Goal: Task Accomplishment & Management: Use online tool/utility

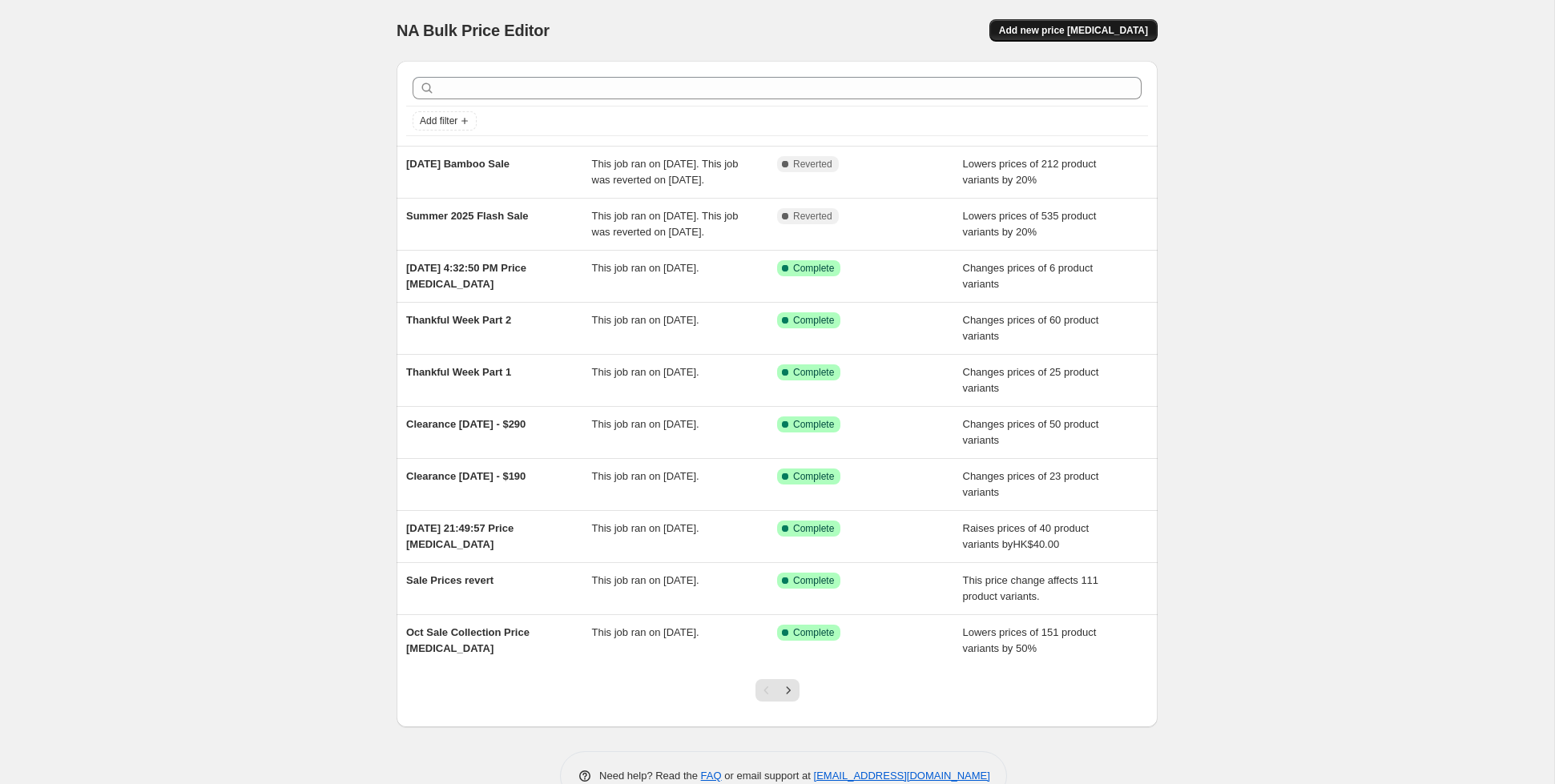
click at [1070, 27] on span "Add new price [MEDICAL_DATA]" at bounding box center [1073, 31] width 149 height 13
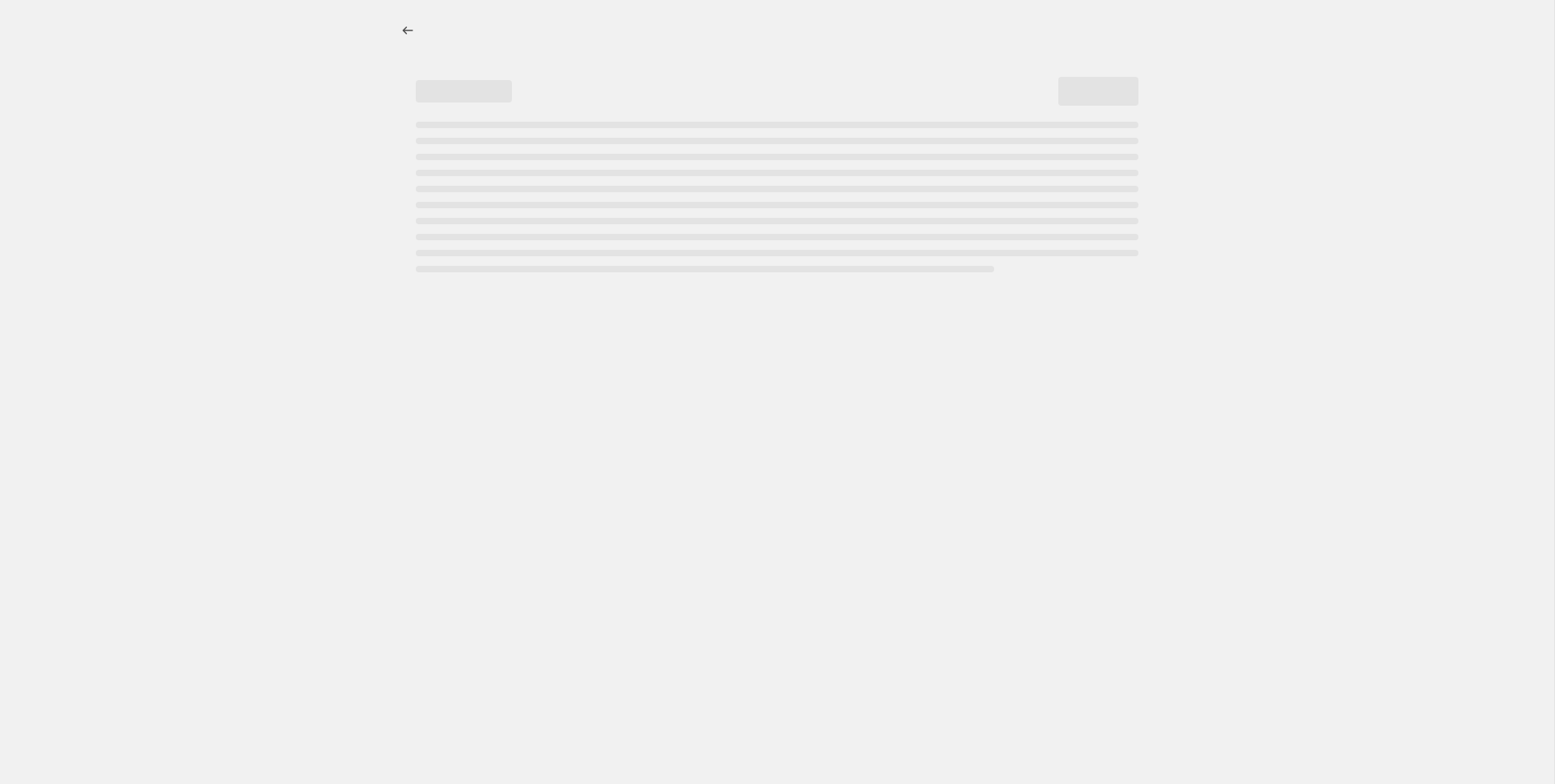
select select "percentage"
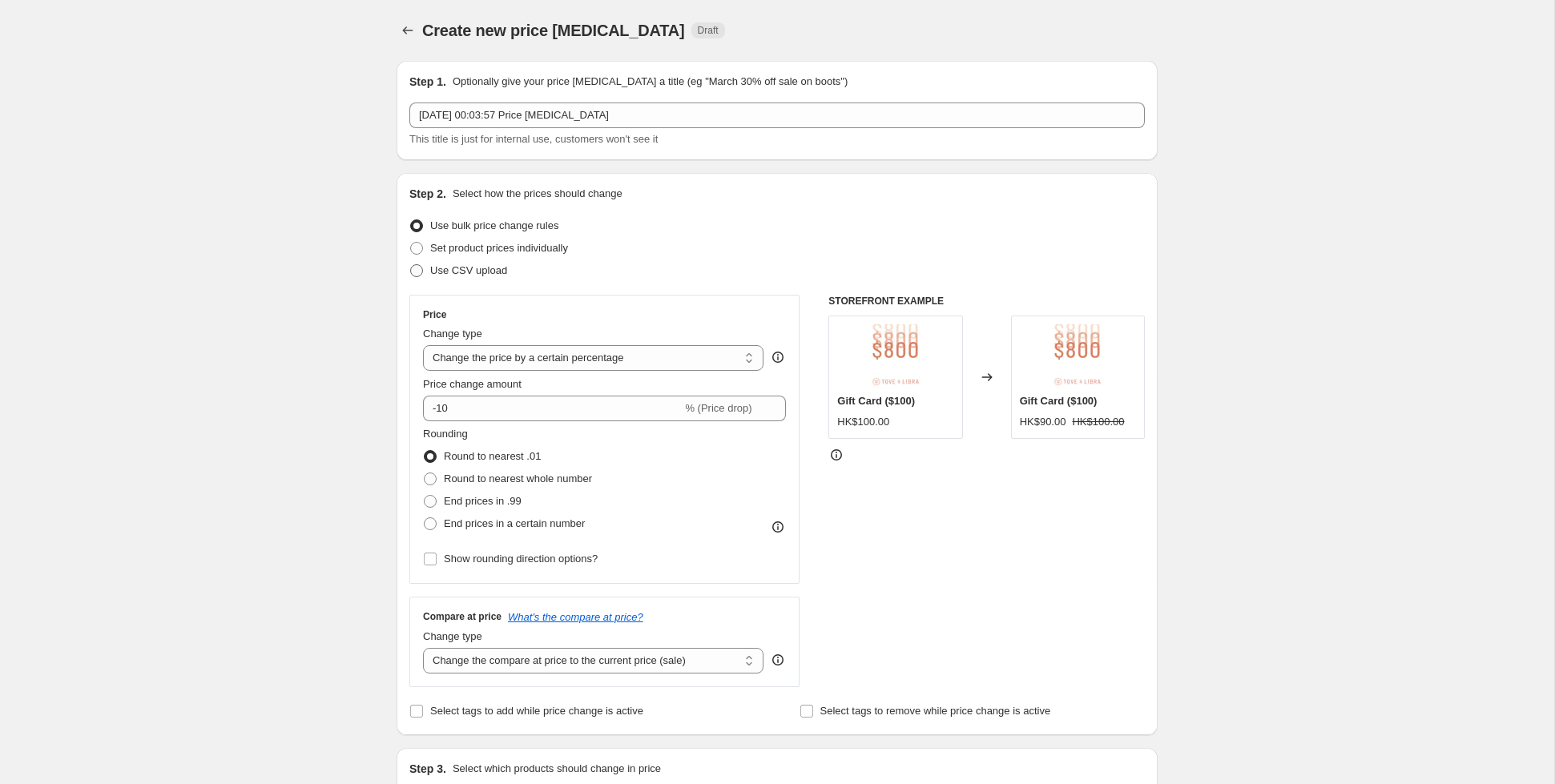
scroll to position [167, 0]
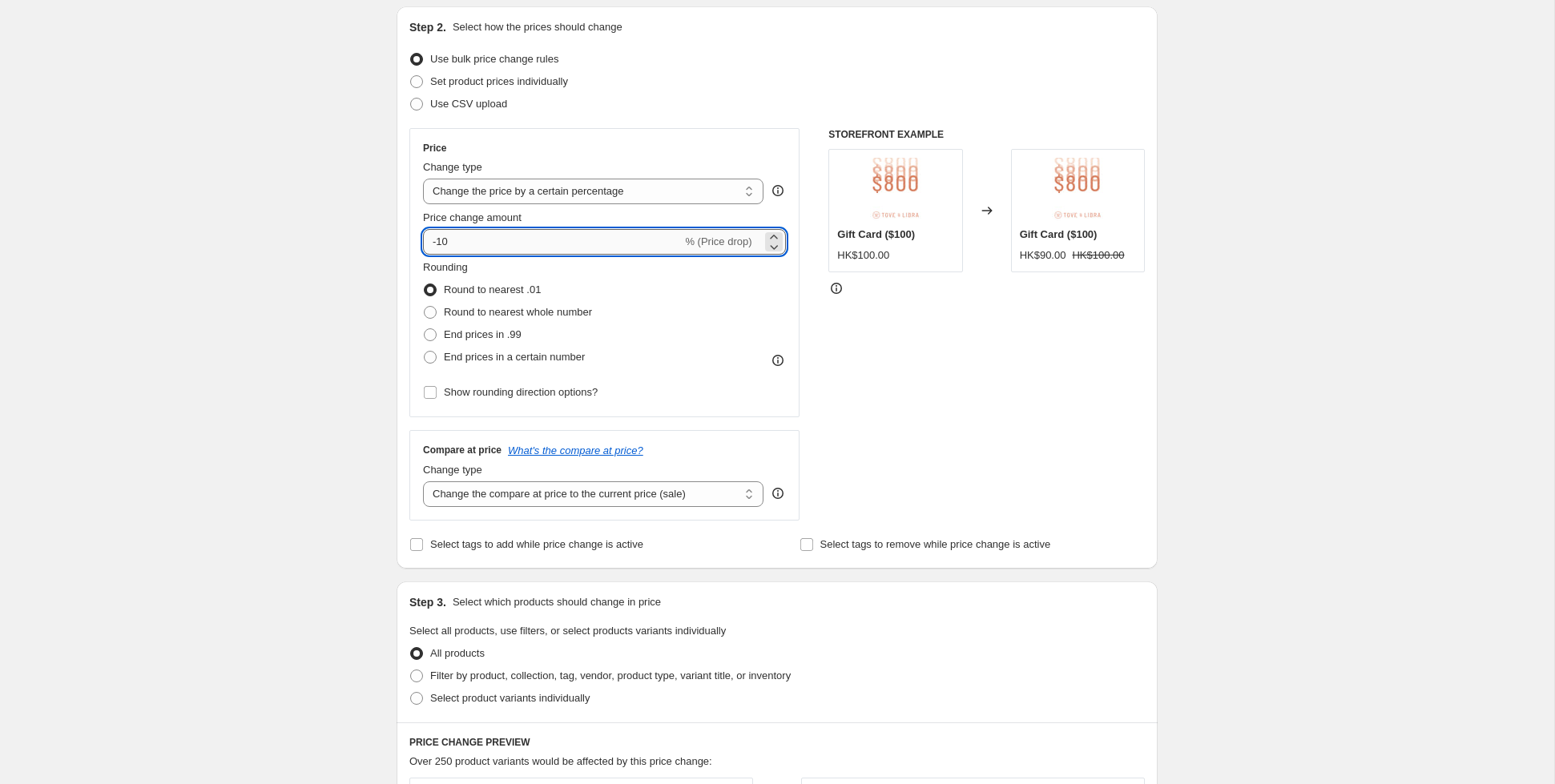
click at [483, 245] on input "-10" at bounding box center [552, 242] width 259 height 26
type input "-1"
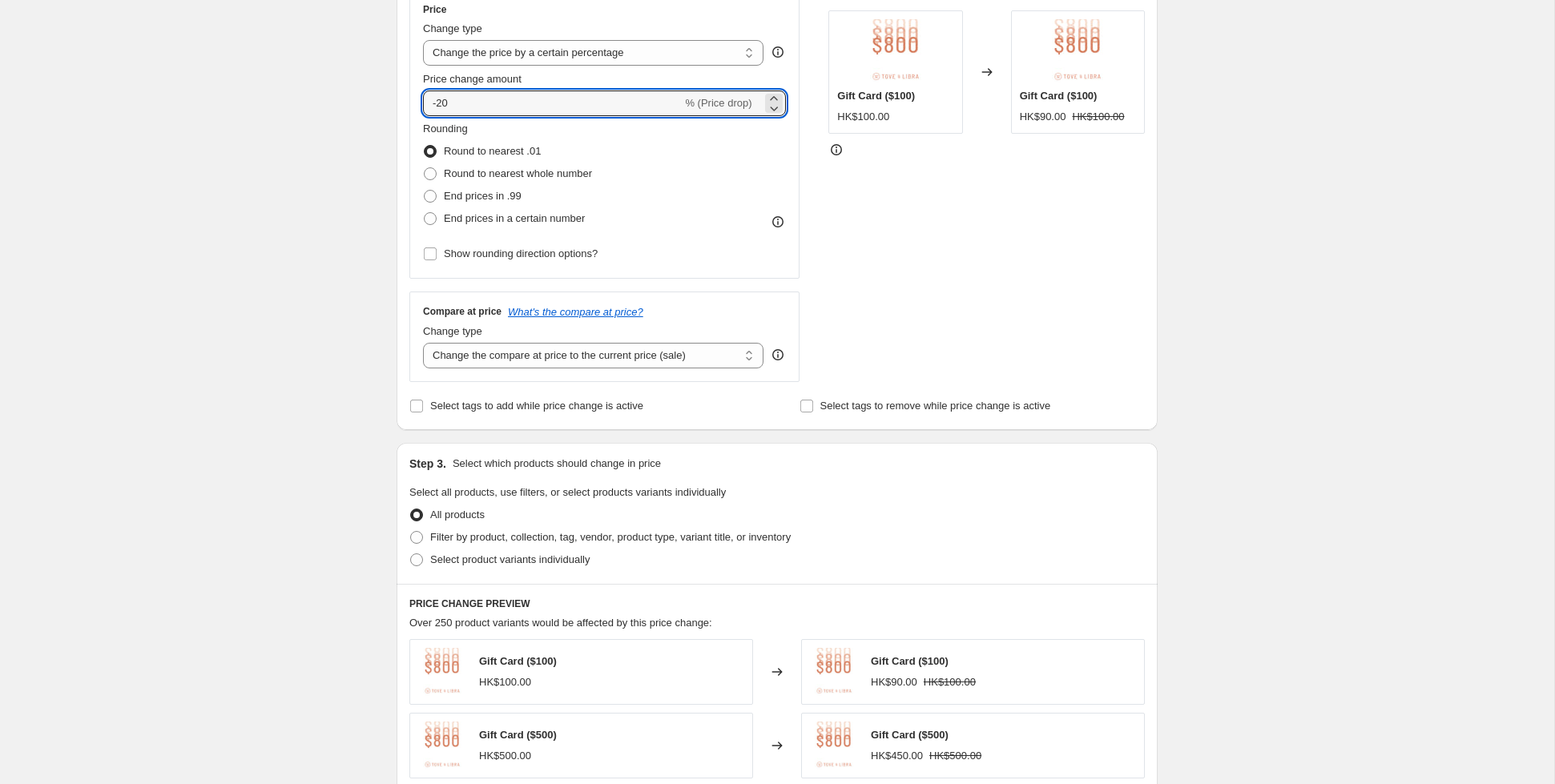
scroll to position [347, 0]
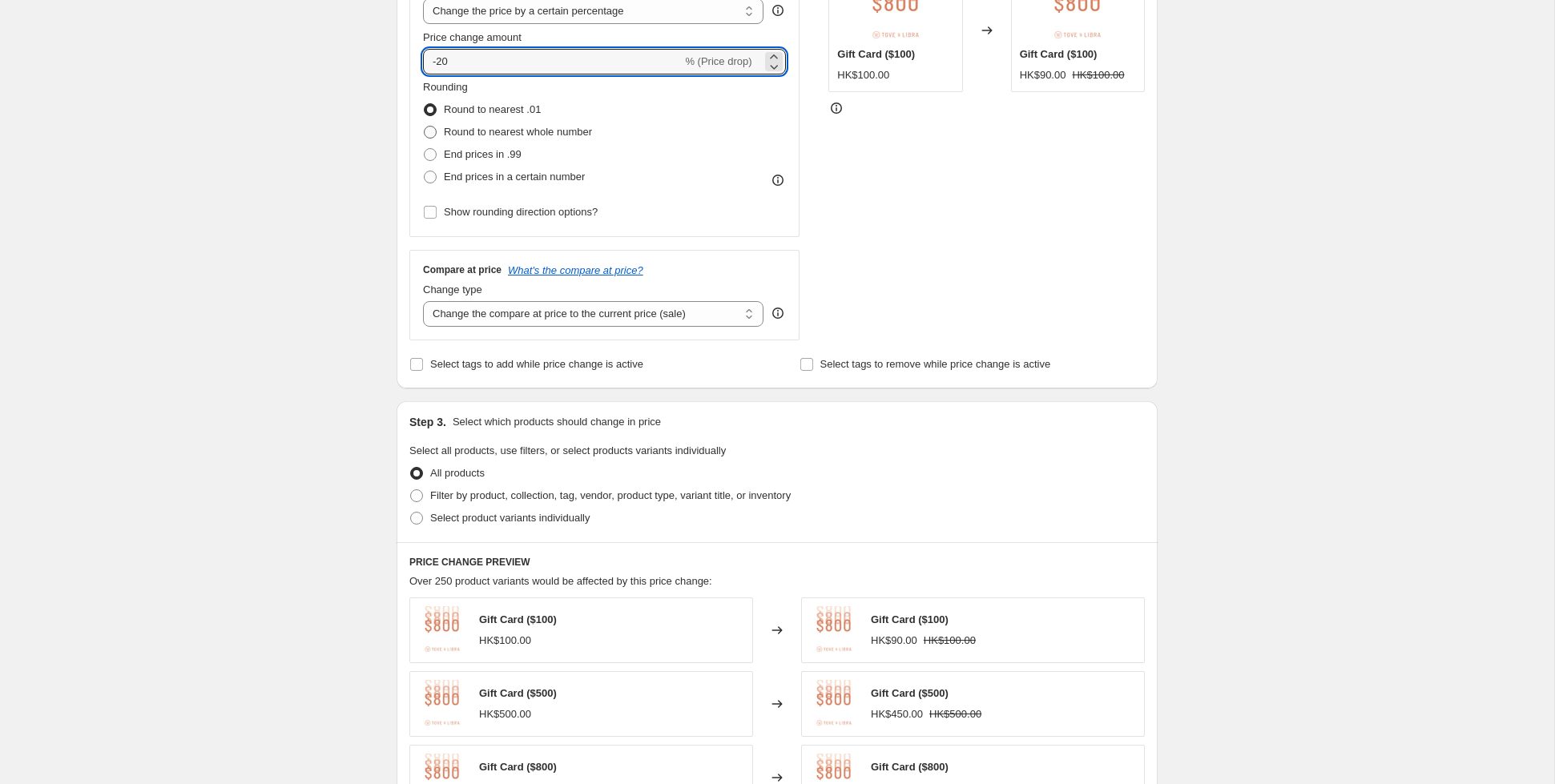
type input "-20"
click at [471, 133] on span "Round to nearest whole number" at bounding box center [518, 132] width 148 height 12
click at [425, 126] on input "Round to nearest whole number" at bounding box center [424, 126] width 1 height 1
radio input "true"
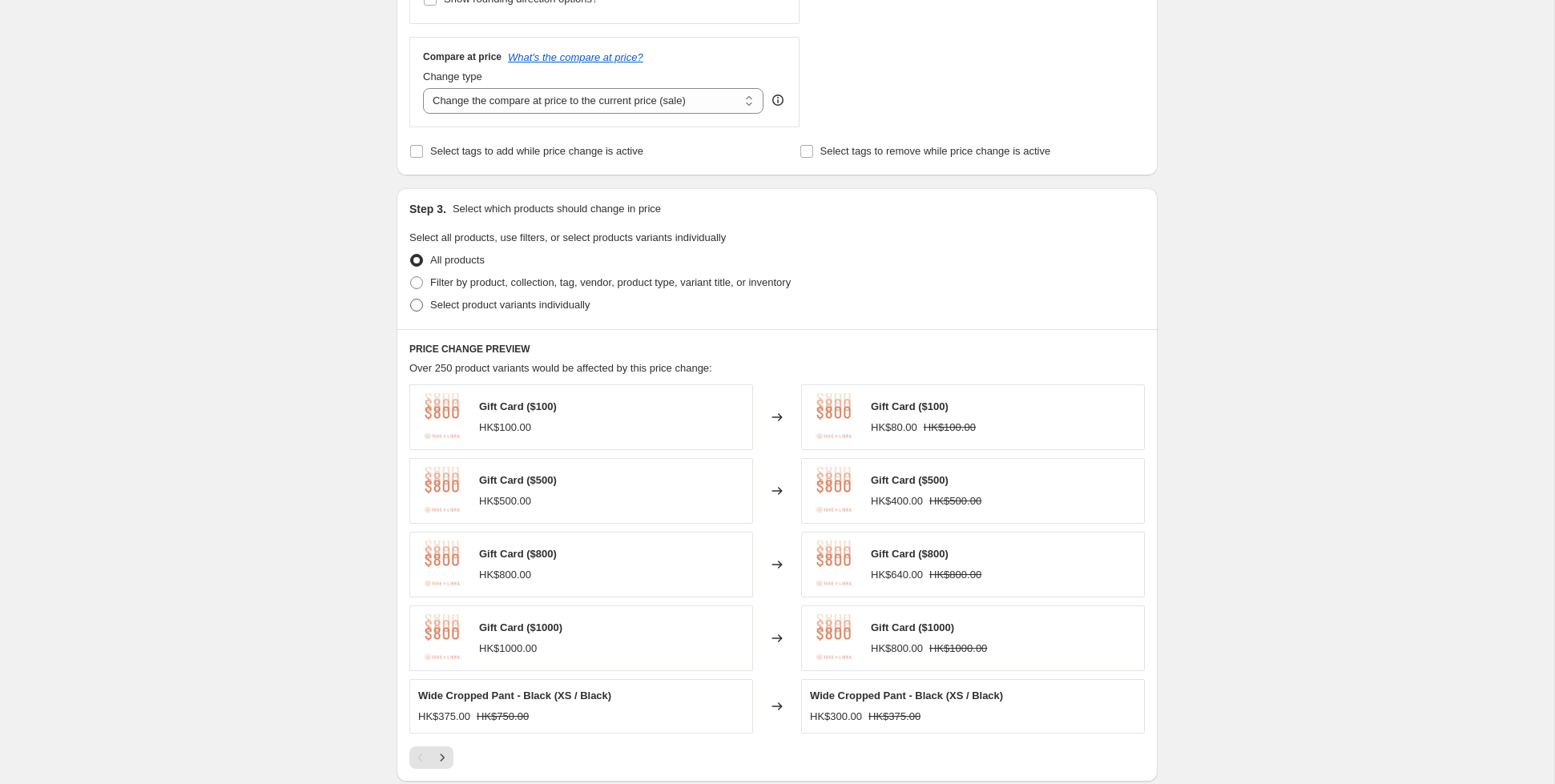
scroll to position [567, 0]
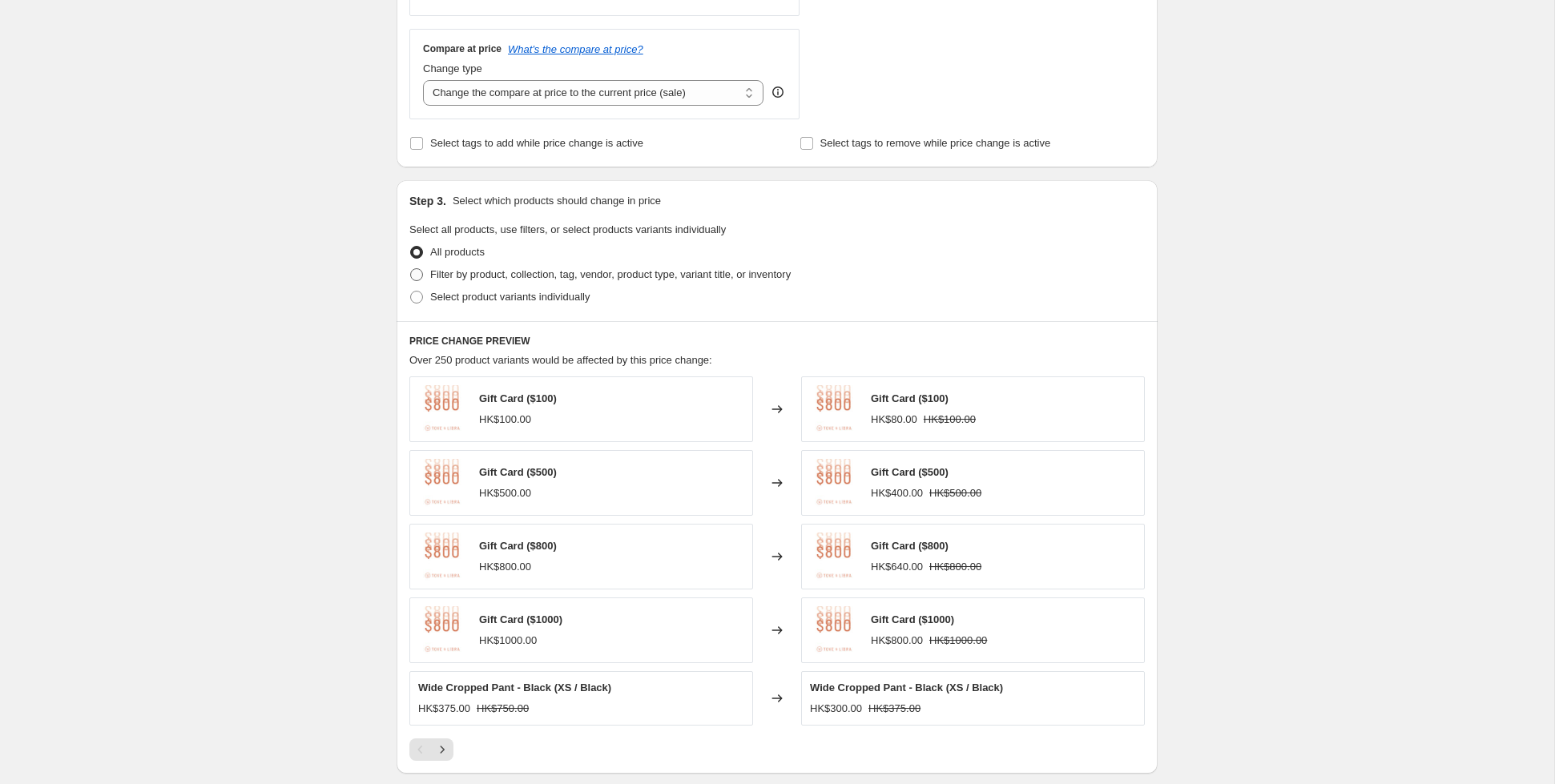
click at [448, 268] on span "Filter by product, collection, tag, vendor, product type, variant title, or inv…" at bounding box center [610, 273] width 361 height 12
click at [411, 268] on input "Filter by product, collection, tag, vendor, product type, variant title, or inv…" at bounding box center [410, 268] width 1 height 1
radio input "true"
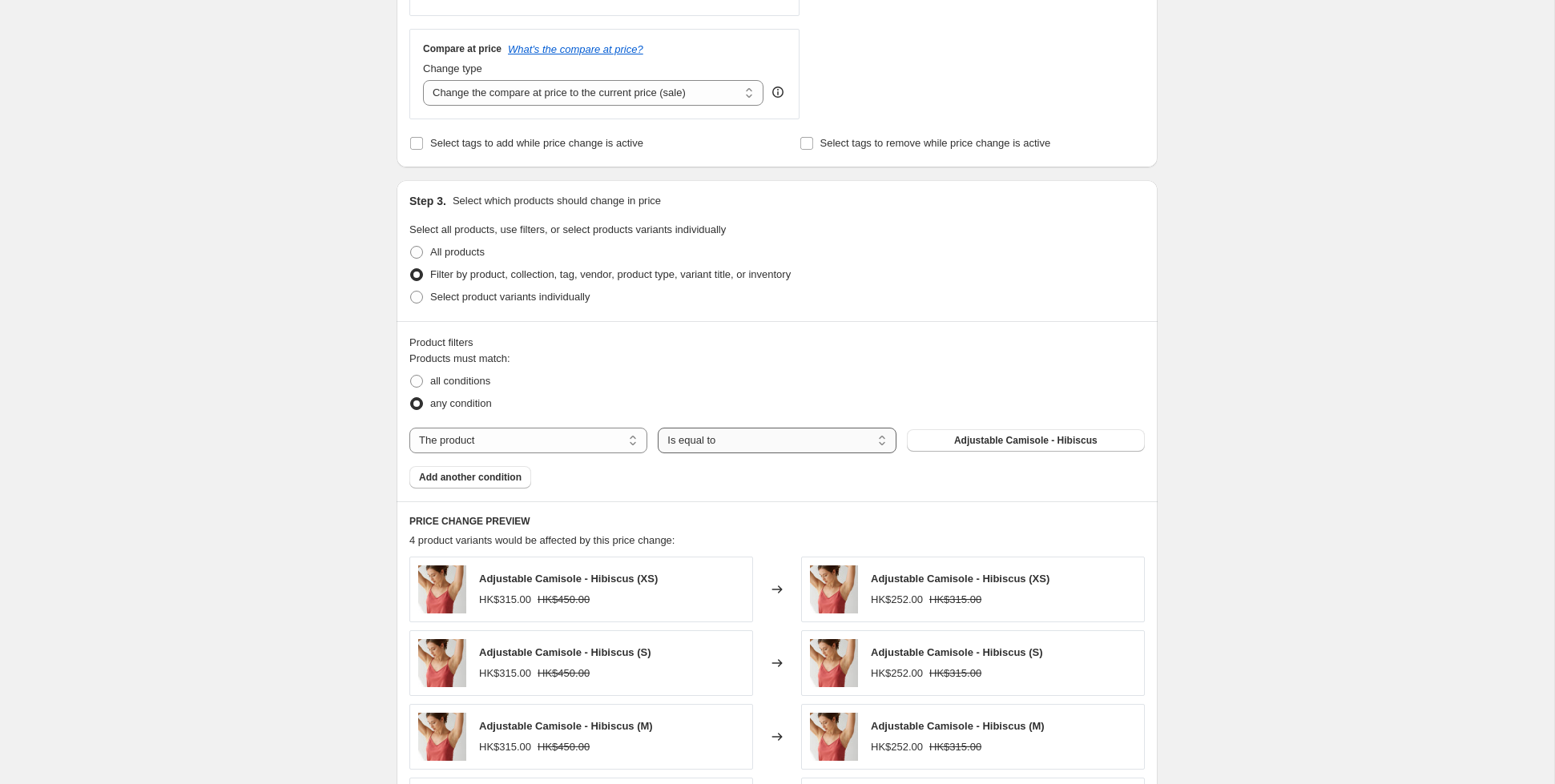
click at [719, 431] on select "Is equal to Is not equal to" at bounding box center [776, 440] width 238 height 26
select select "not_equal"
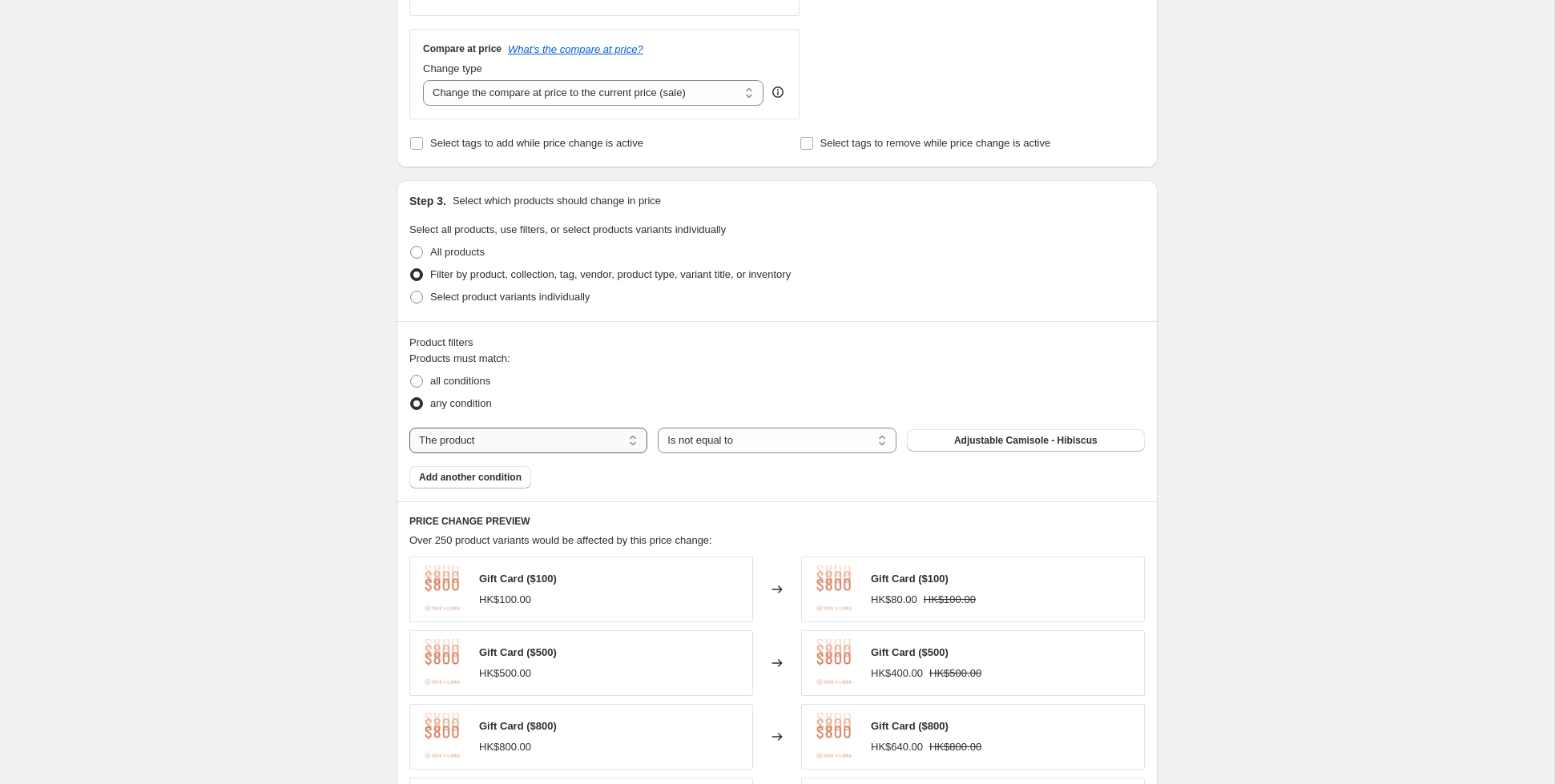
click at [612, 437] on select "The product The product's collection The product's tag The product's vendor The…" at bounding box center [528, 440] width 238 height 26
select select "collection"
click at [976, 440] on button "Best Sellers" at bounding box center [1026, 440] width 238 height 22
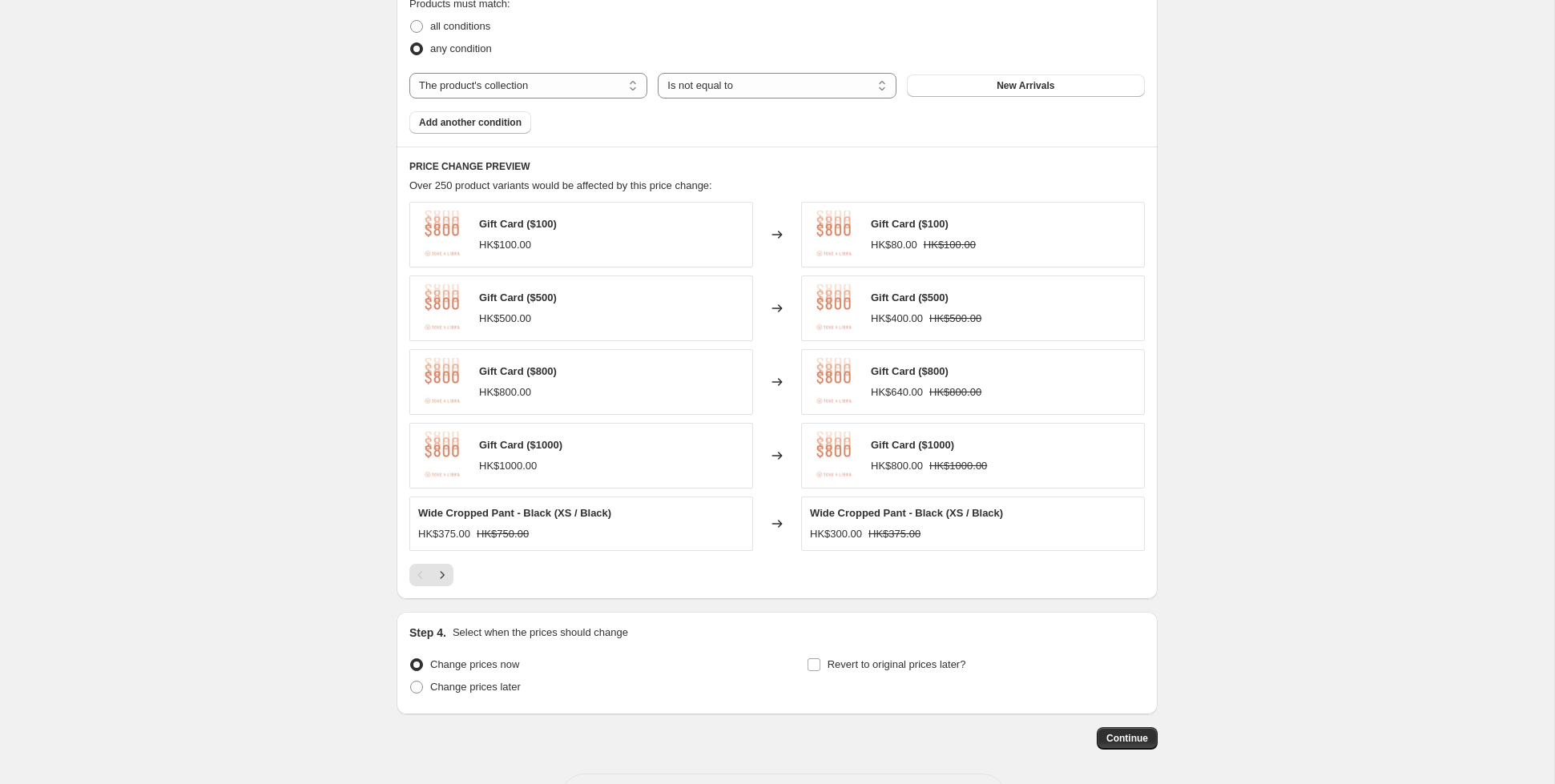
scroll to position [981, 0]
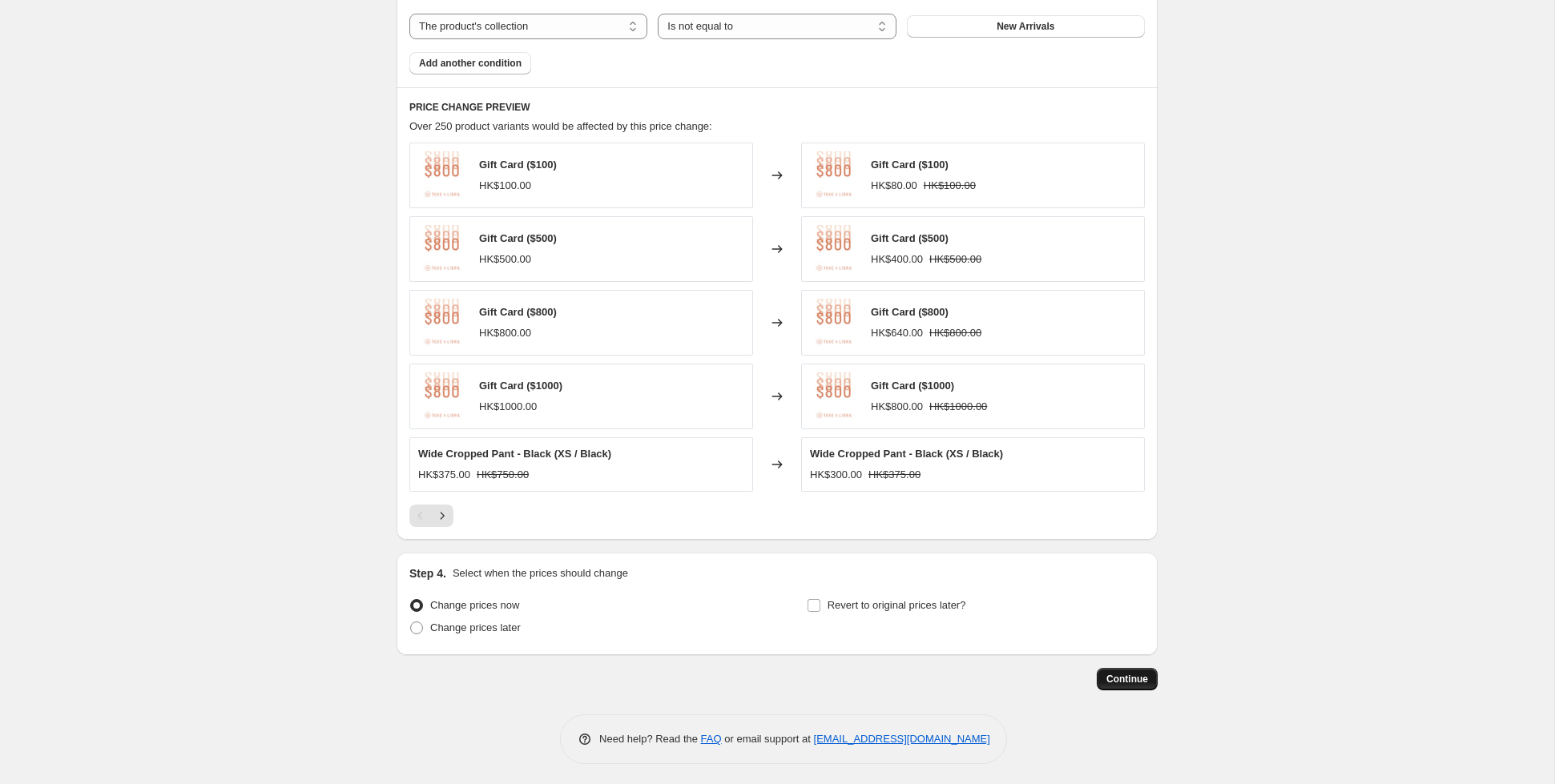
click at [1127, 676] on span "Continue" at bounding box center [1127, 679] width 42 height 13
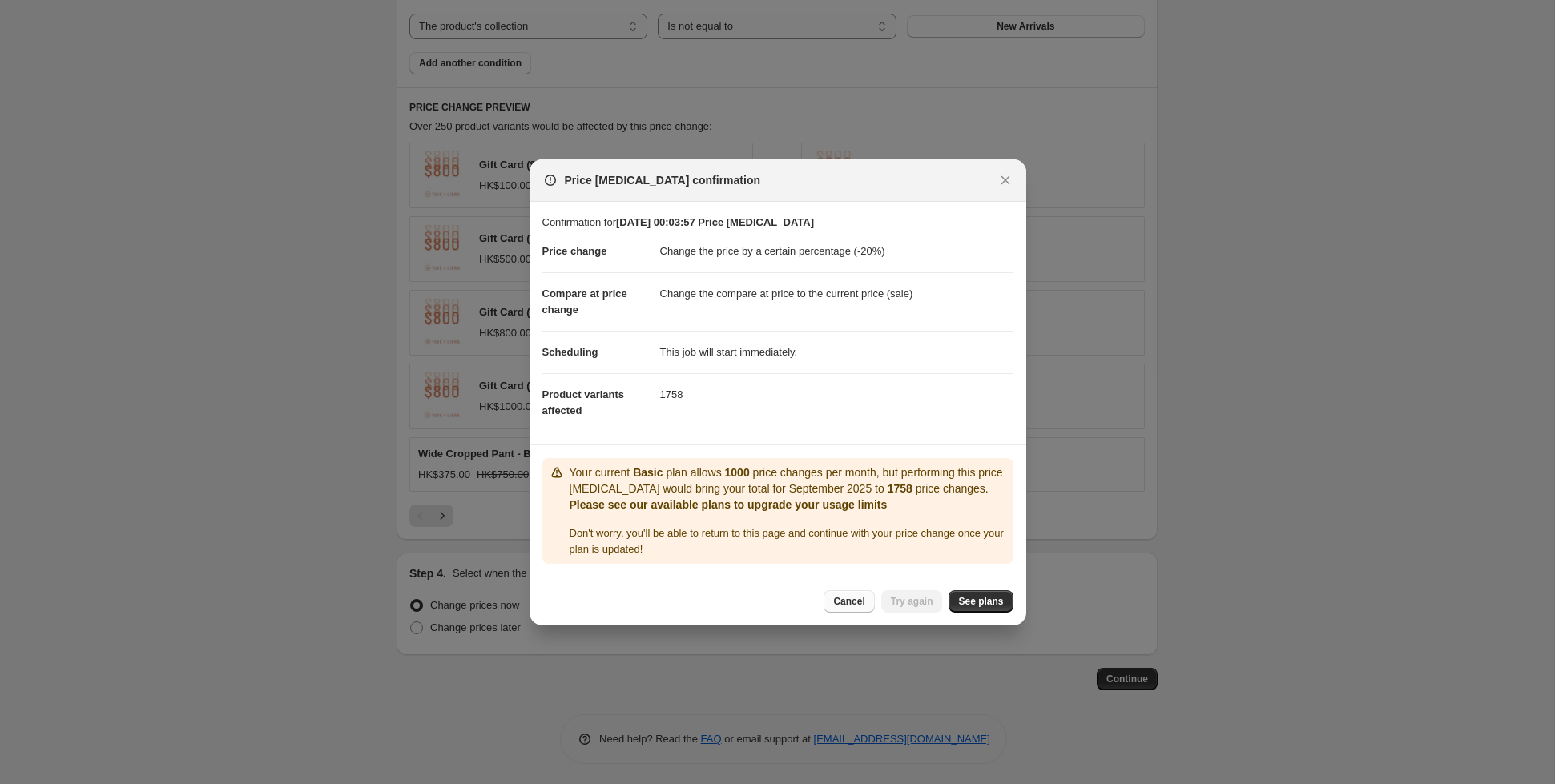
click at [841, 598] on span "Cancel" at bounding box center [848, 601] width 32 height 13
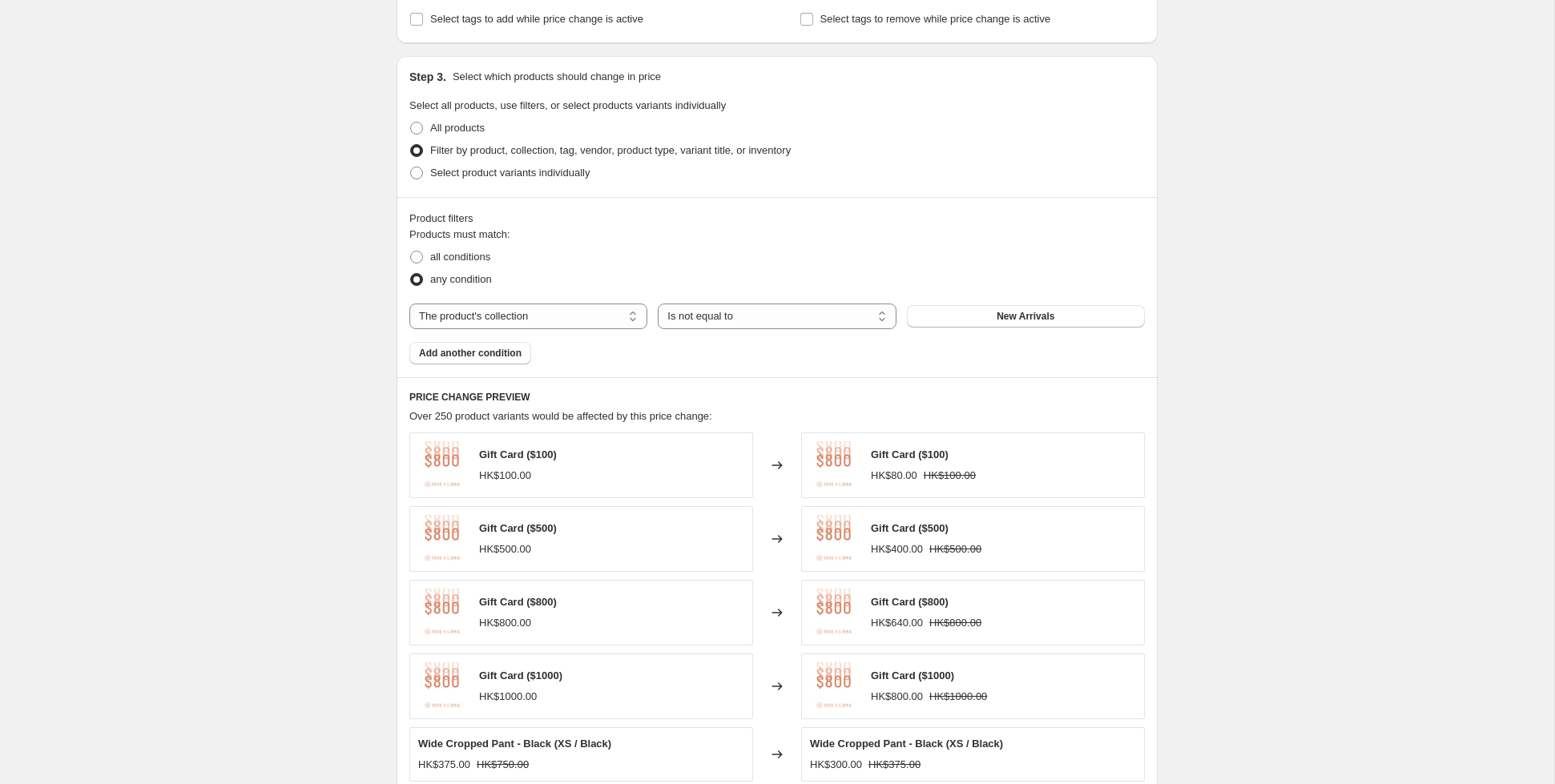
scroll to position [667, 0]
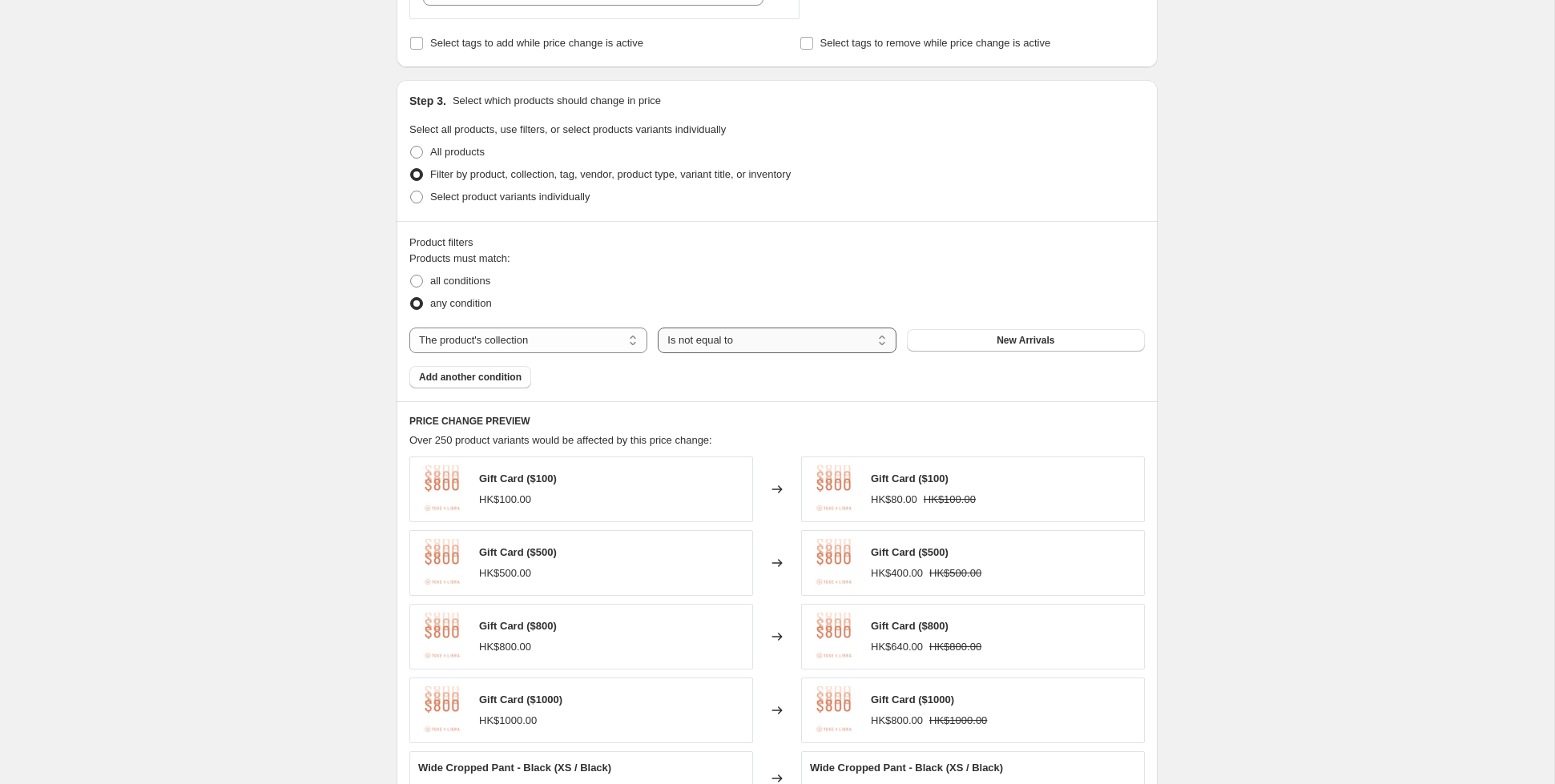
click at [710, 330] on select "Is equal to Is not equal to" at bounding box center [776, 340] width 238 height 26
select select "equal"
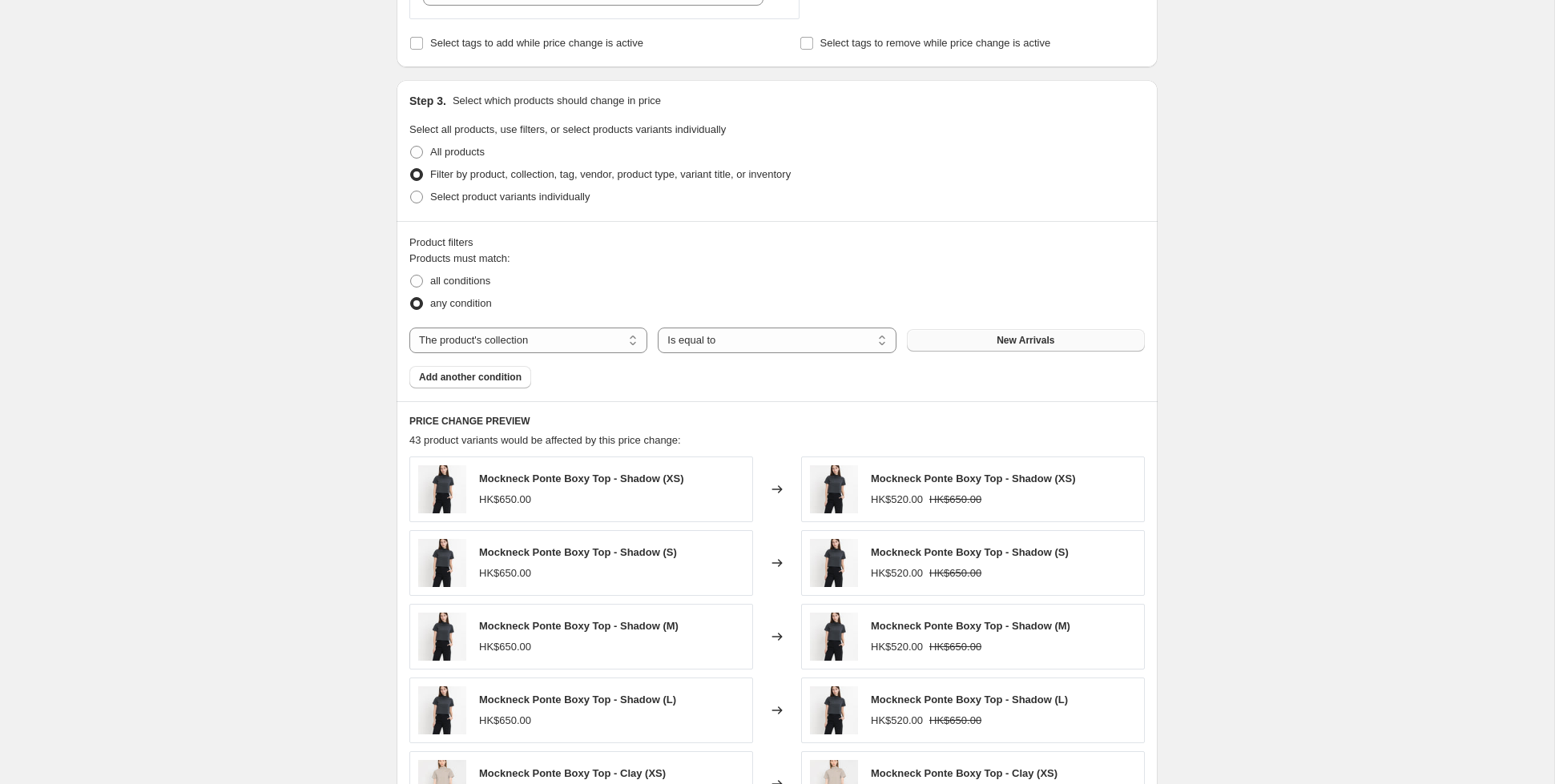
click at [1040, 334] on span "New Arrivals" at bounding box center [1026, 340] width 57 height 13
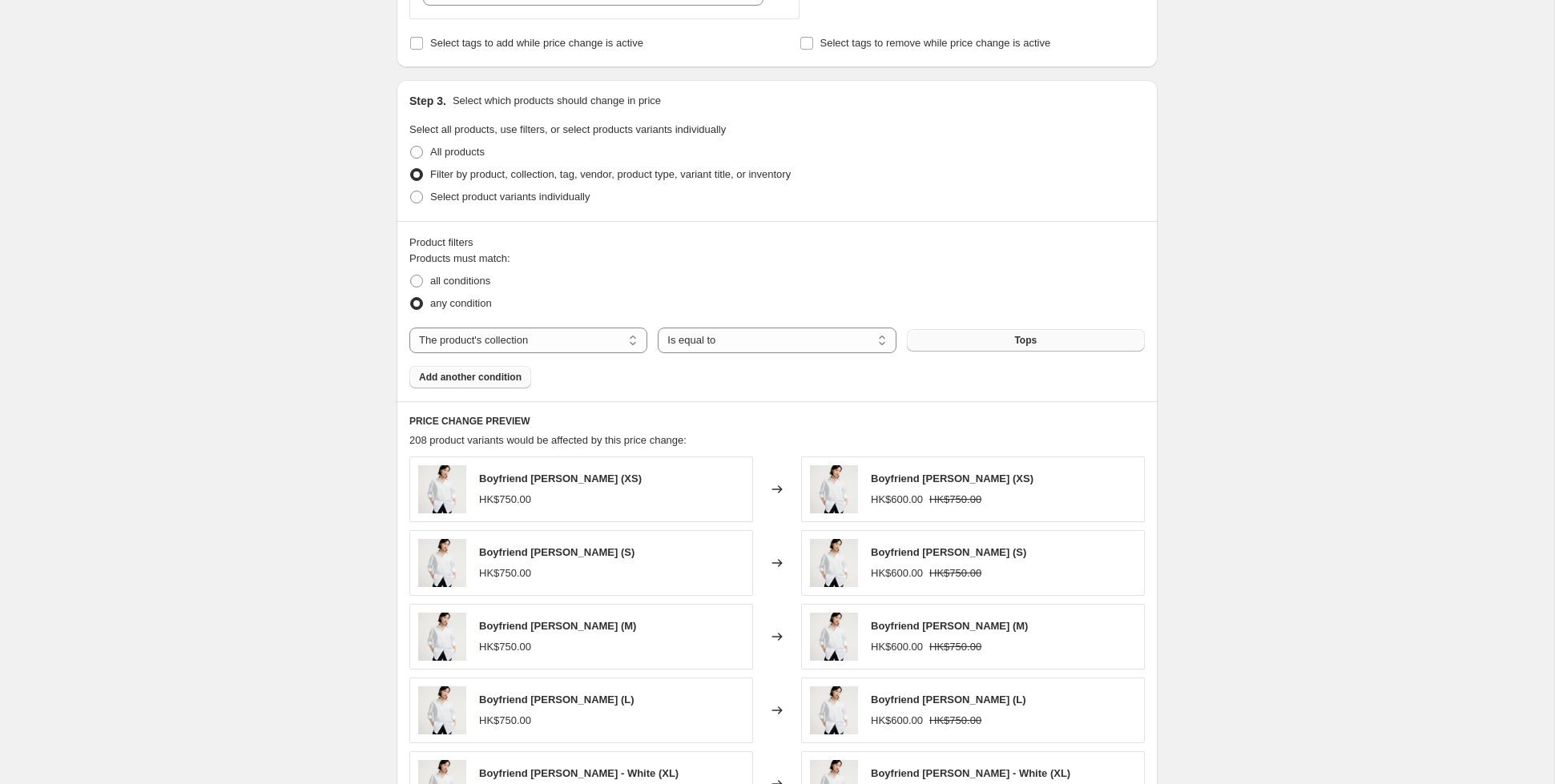
click at [468, 381] on span "Add another condition" at bounding box center [470, 377] width 103 height 13
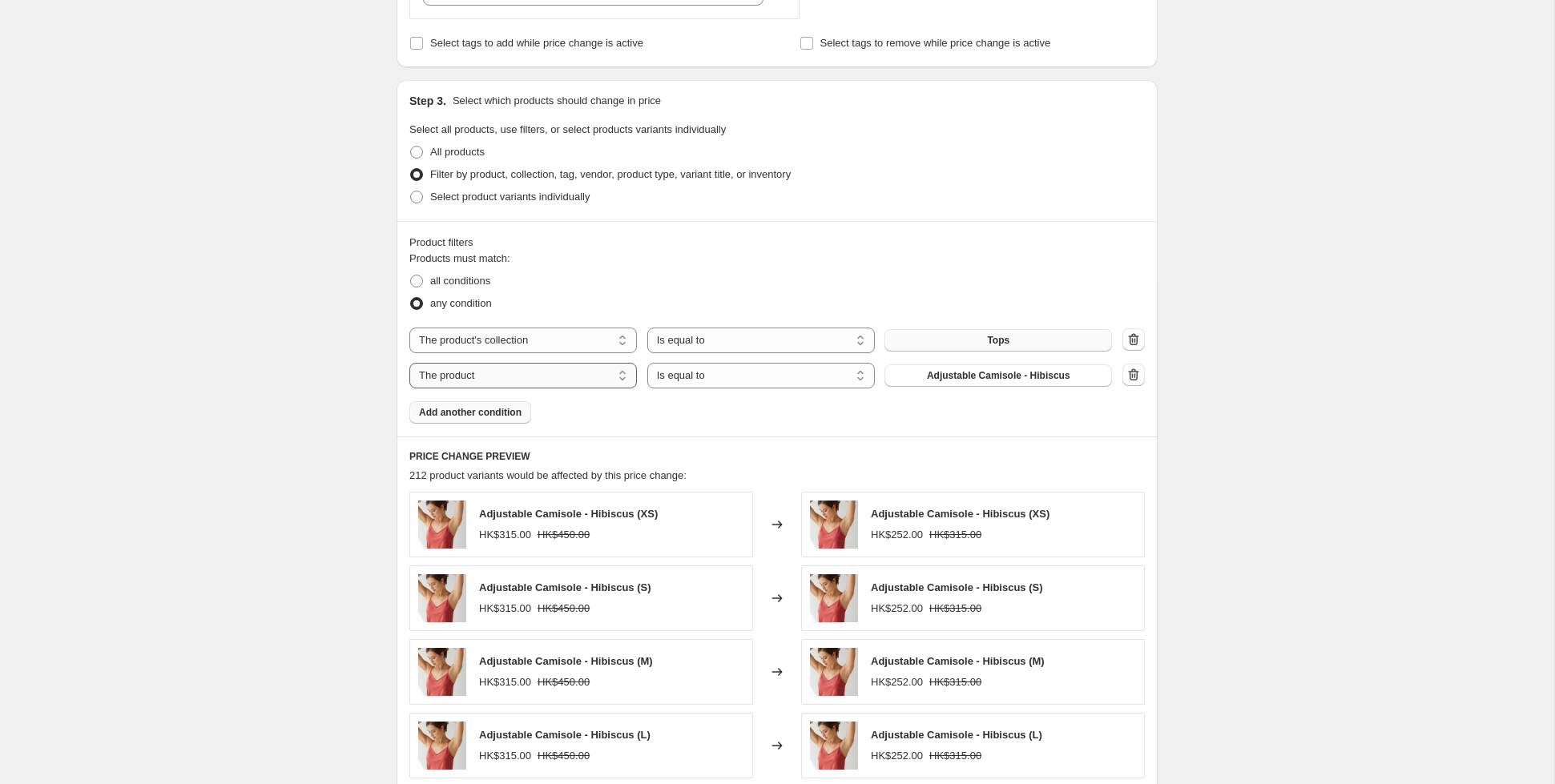
click at [567, 370] on select "The product The product's collection The product's tag The product's vendor The…" at bounding box center [522, 375] width 227 height 26
select select "product_status"
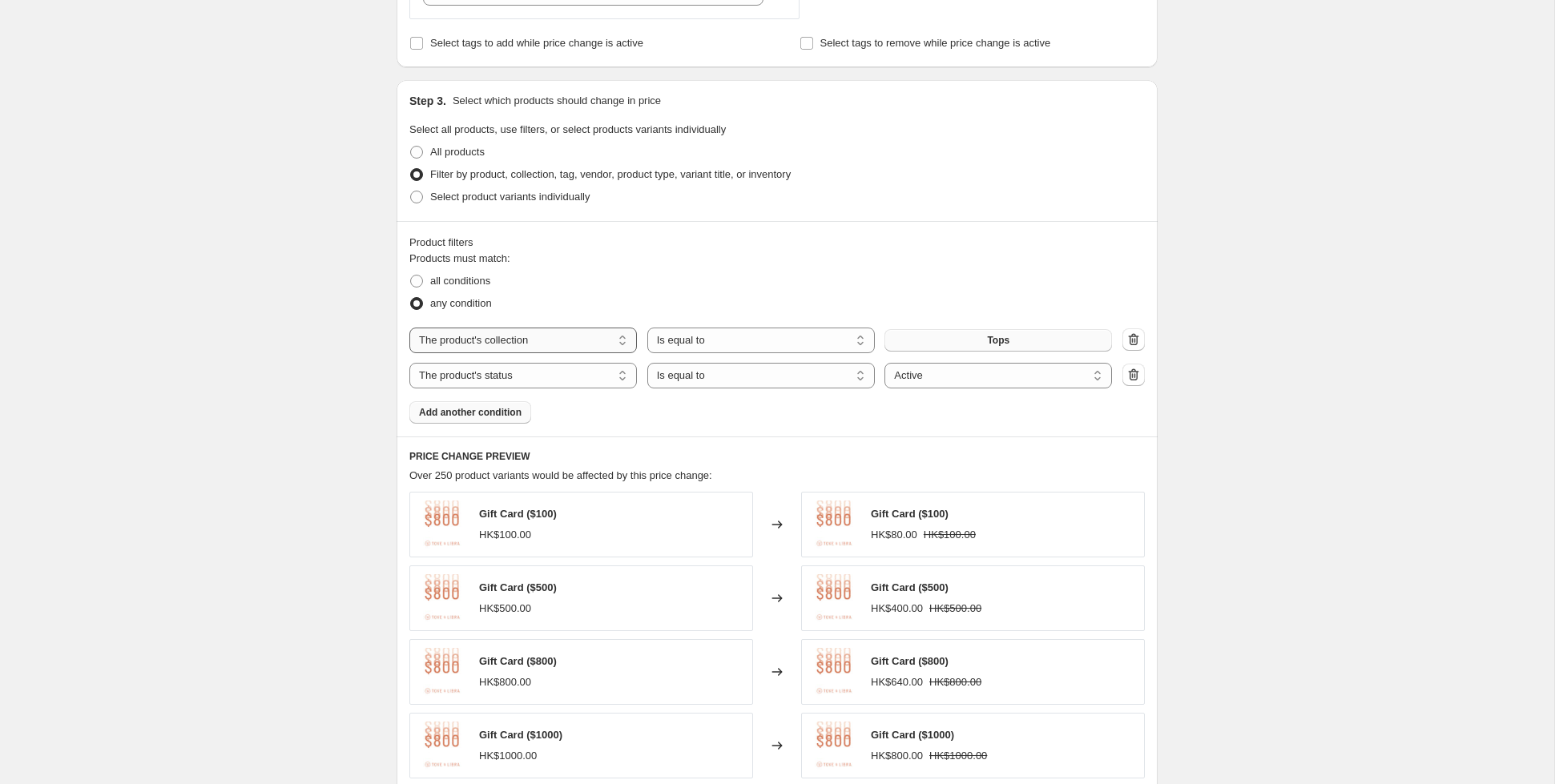
click at [546, 335] on select "The product The product's collection The product's tag The product's vendor The…" at bounding box center [522, 340] width 227 height 26
click at [409, 327] on select "The product The product's collection The product's tag The product's vendor The…" at bounding box center [522, 340] width 227 height 26
click at [669, 335] on select "Is equal to Is not equal to" at bounding box center [760, 340] width 227 height 26
select select "not_equal"
click at [994, 335] on span "Tops" at bounding box center [998, 340] width 22 height 13
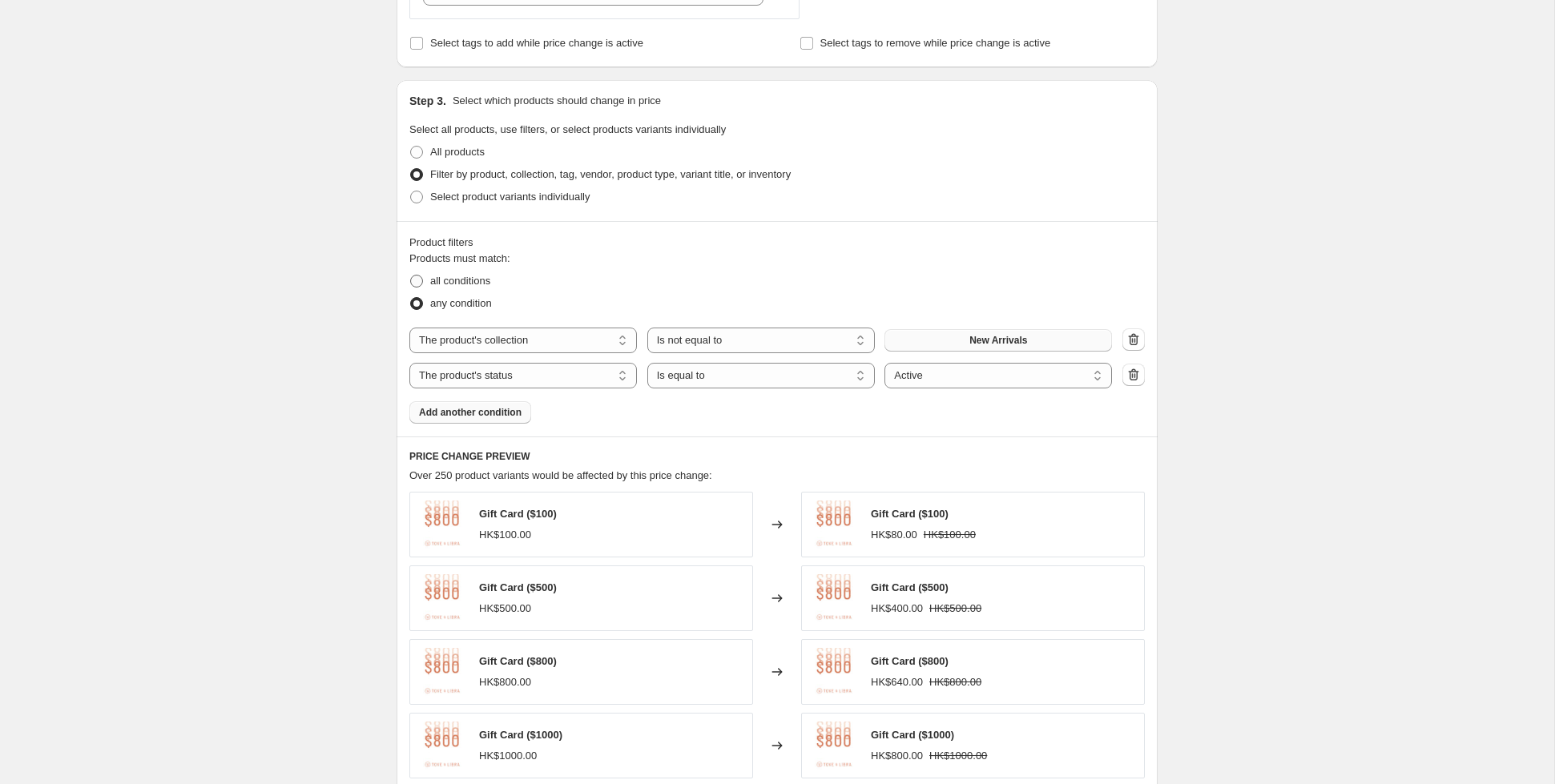
click at [452, 278] on span "all conditions" at bounding box center [460, 280] width 60 height 12
click at [411, 275] on input "all conditions" at bounding box center [410, 274] width 1 height 1
radio input "true"
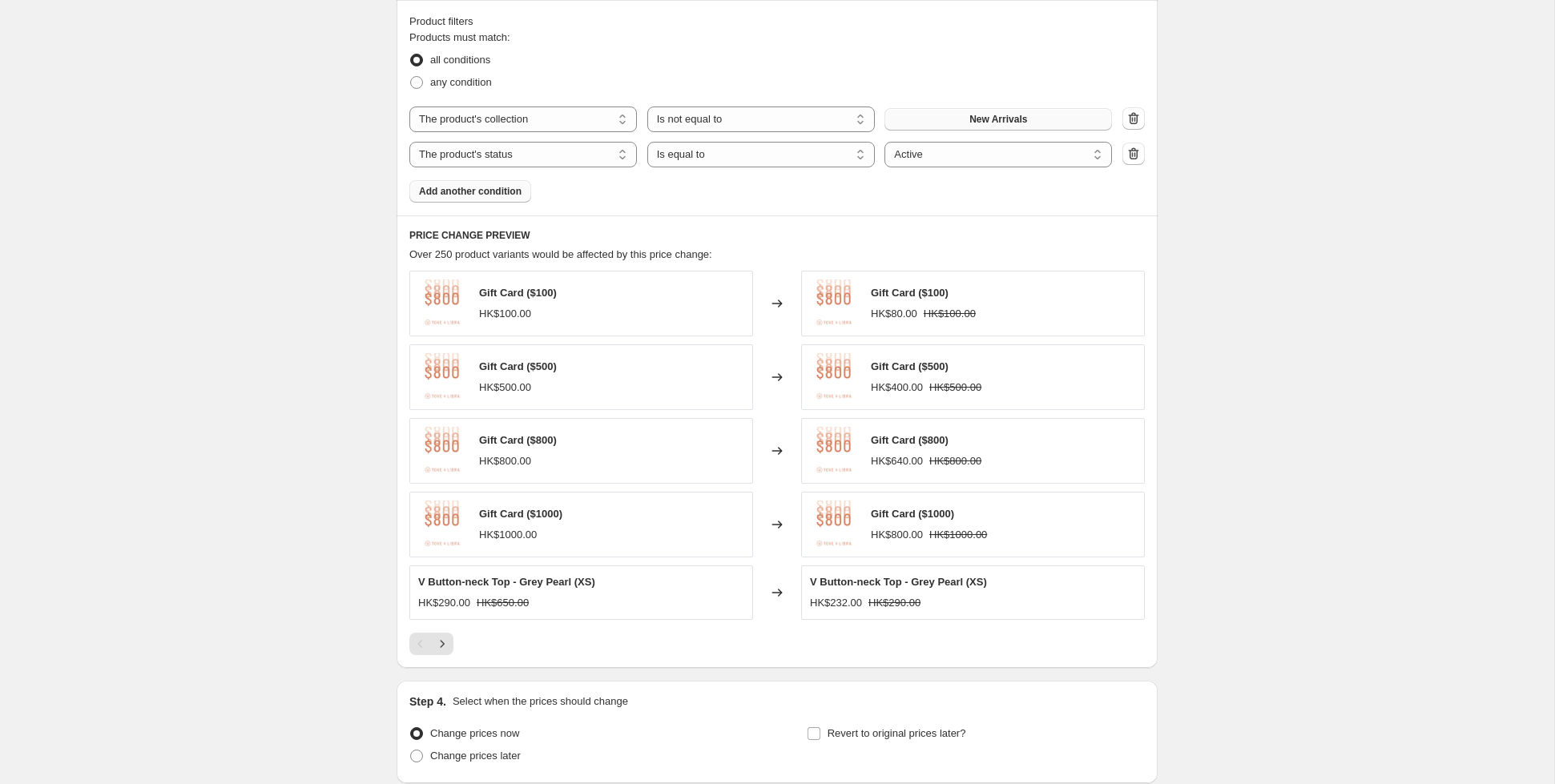
scroll to position [1017, 0]
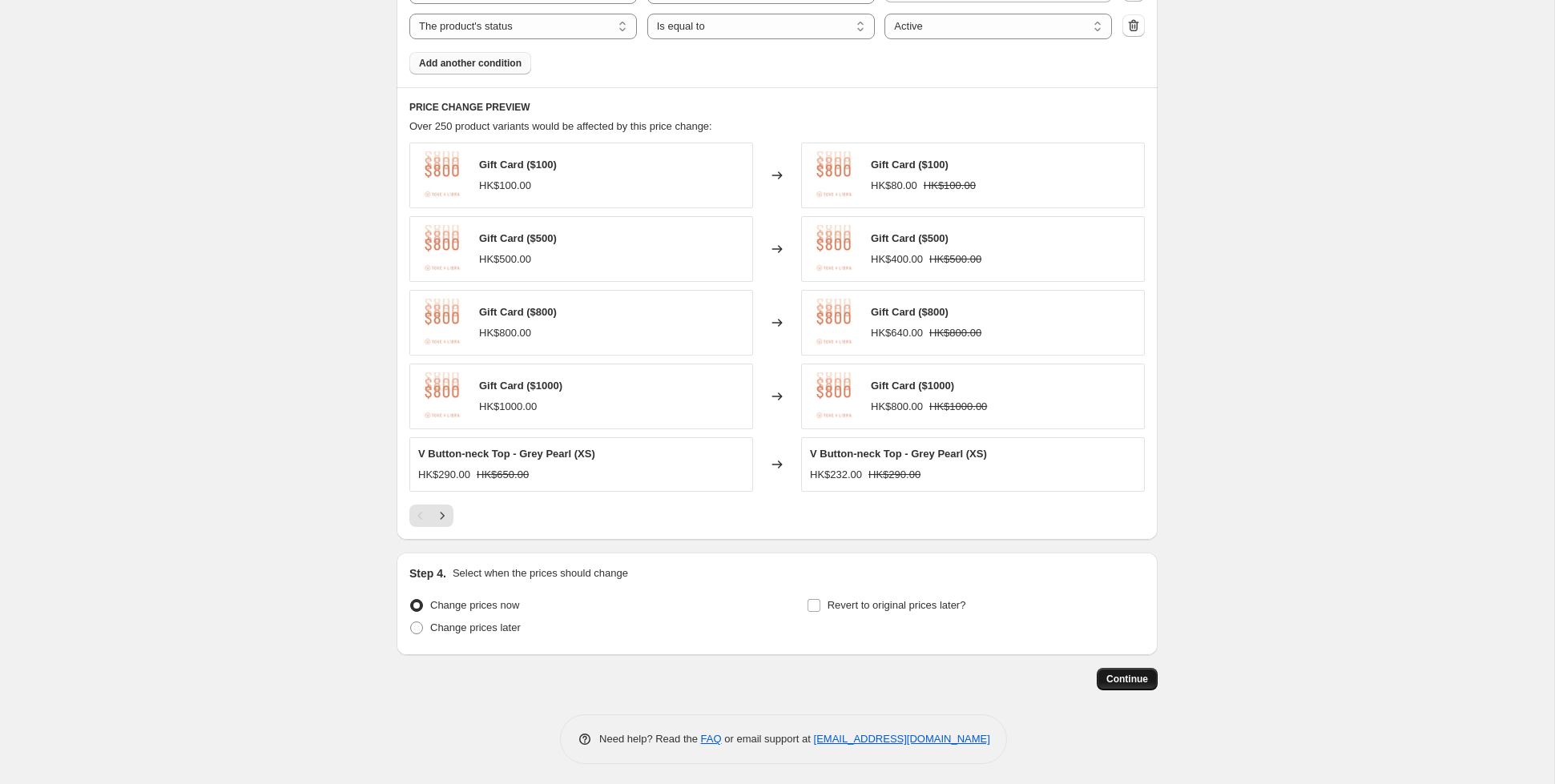
click at [1116, 673] on span "Continue" at bounding box center [1127, 679] width 42 height 13
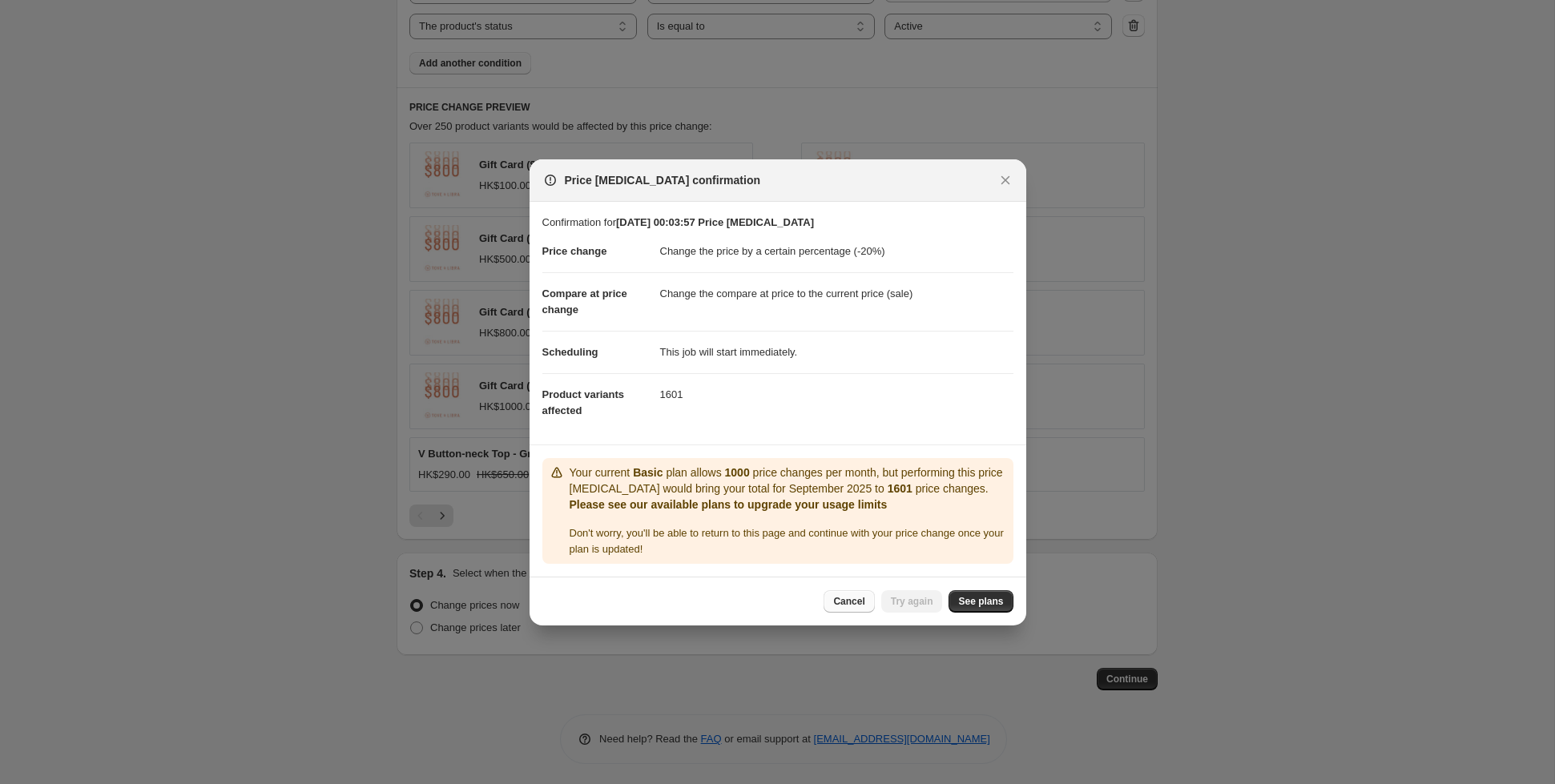
click at [834, 604] on span "Cancel" at bounding box center [848, 601] width 32 height 13
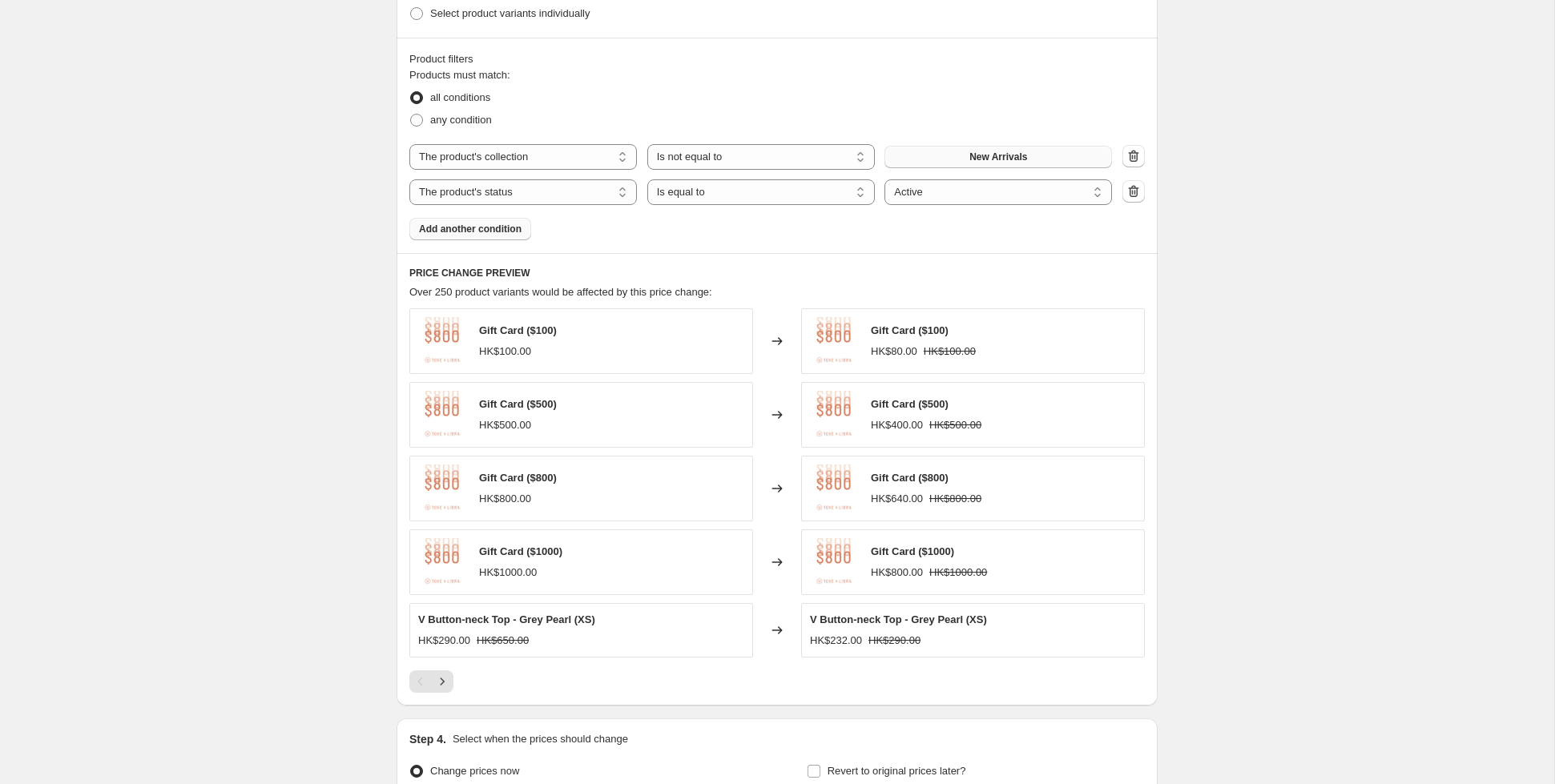
scroll to position [630, 0]
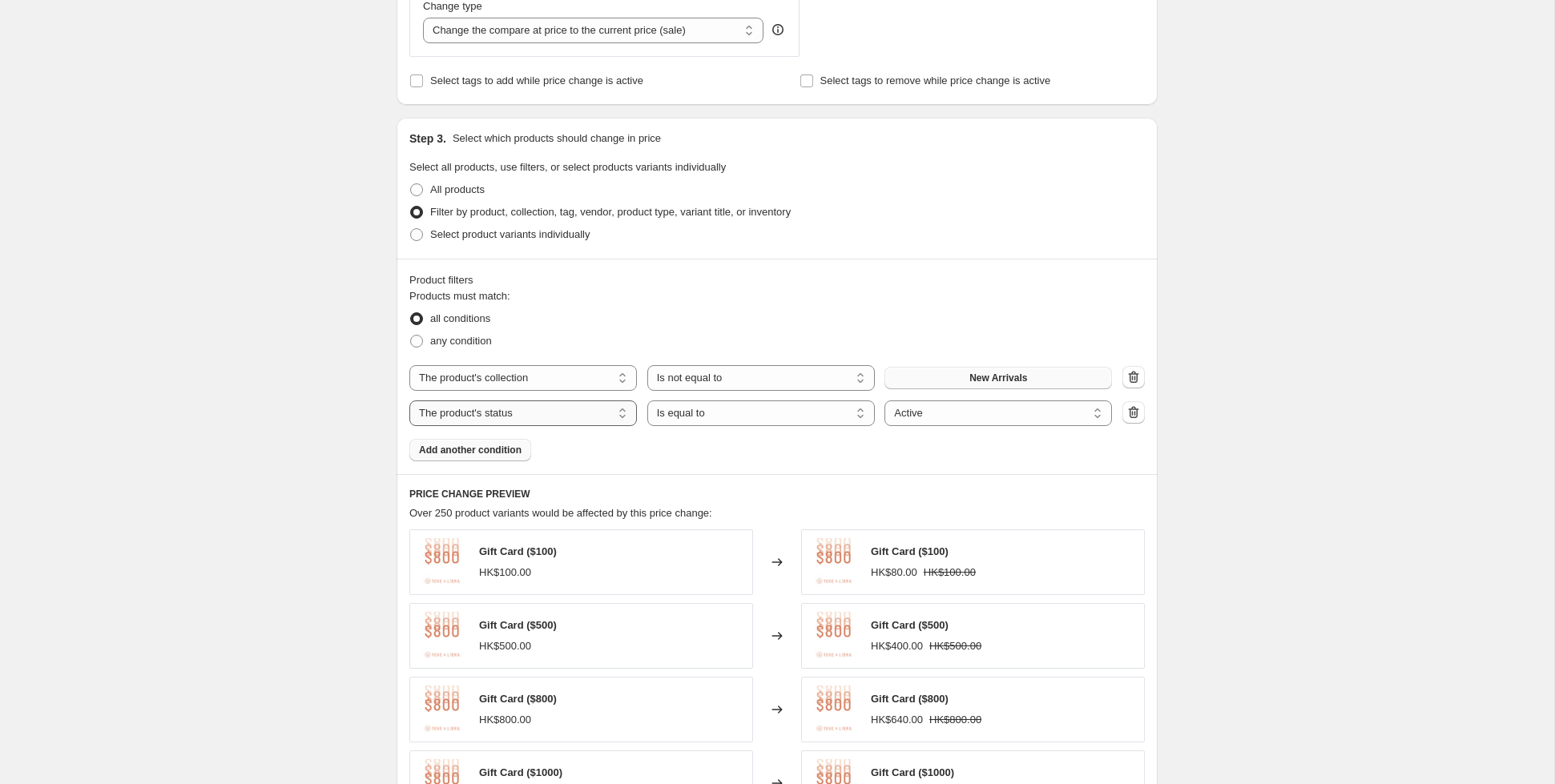
click at [529, 410] on select "The product The product's collection The product's tag The product's vendor The…" at bounding box center [522, 413] width 227 height 26
click at [693, 368] on select "Is equal to Is not equal to" at bounding box center [760, 378] width 227 height 26
select select "equal"
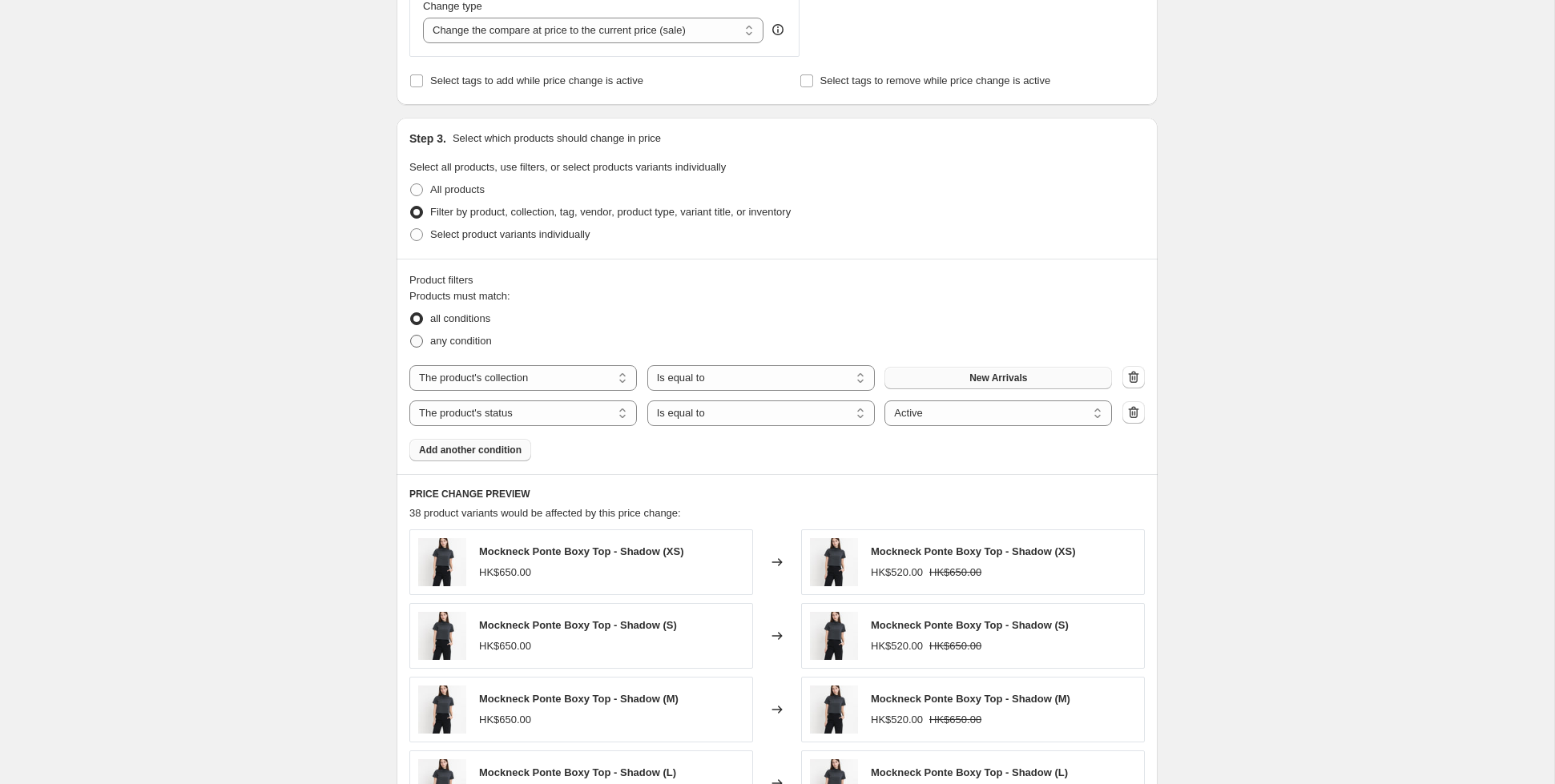
click at [415, 338] on span at bounding box center [416, 341] width 13 height 13
click at [411, 335] on input "any condition" at bounding box center [410, 335] width 1 height 1
radio input "true"
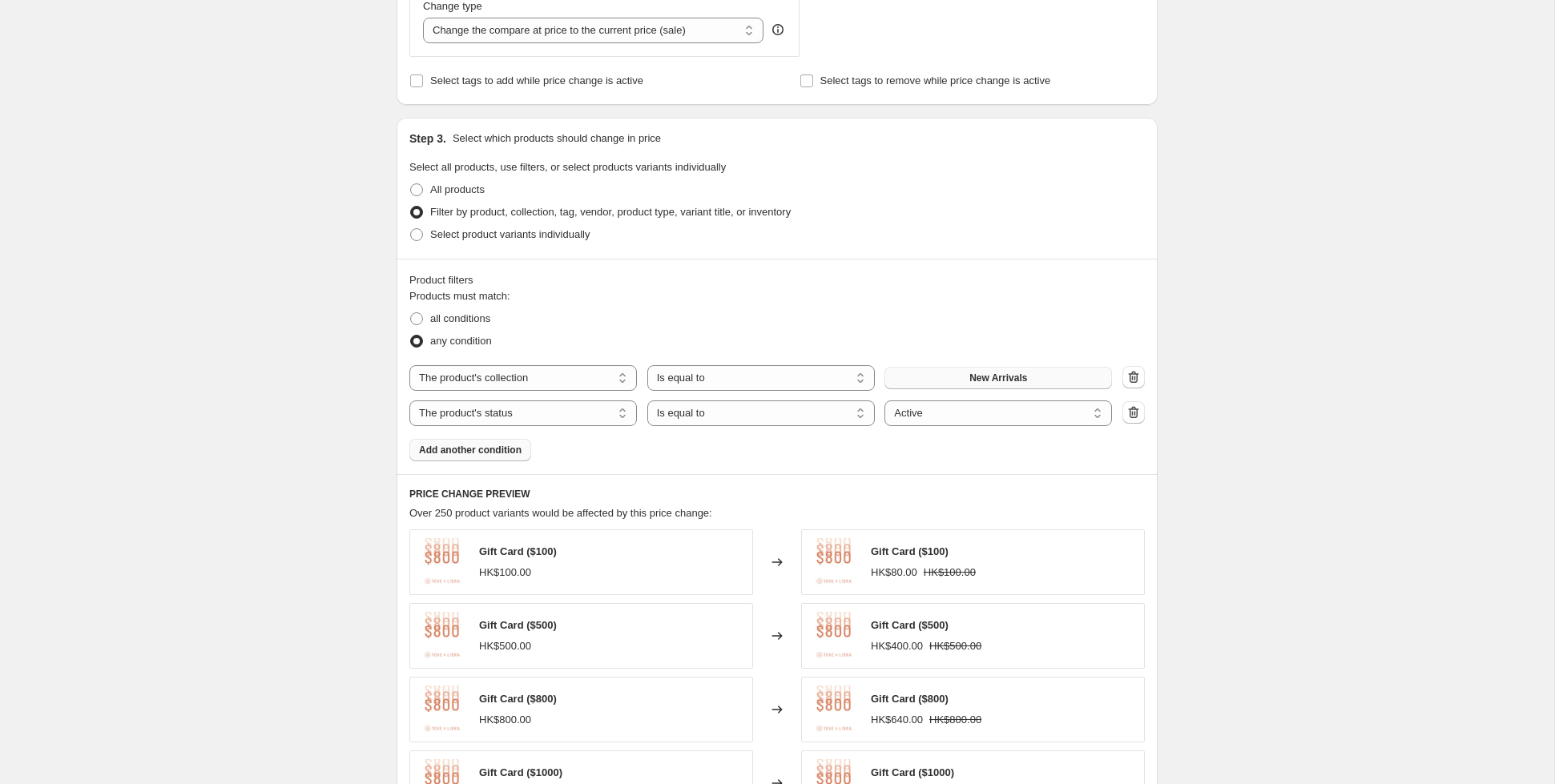
click at [1000, 373] on span "New Arrivals" at bounding box center [998, 378] width 57 height 13
click at [549, 401] on select "The product The product's collection The product's tag The product's vendor The…" at bounding box center [522, 413] width 227 height 26
select select "collection"
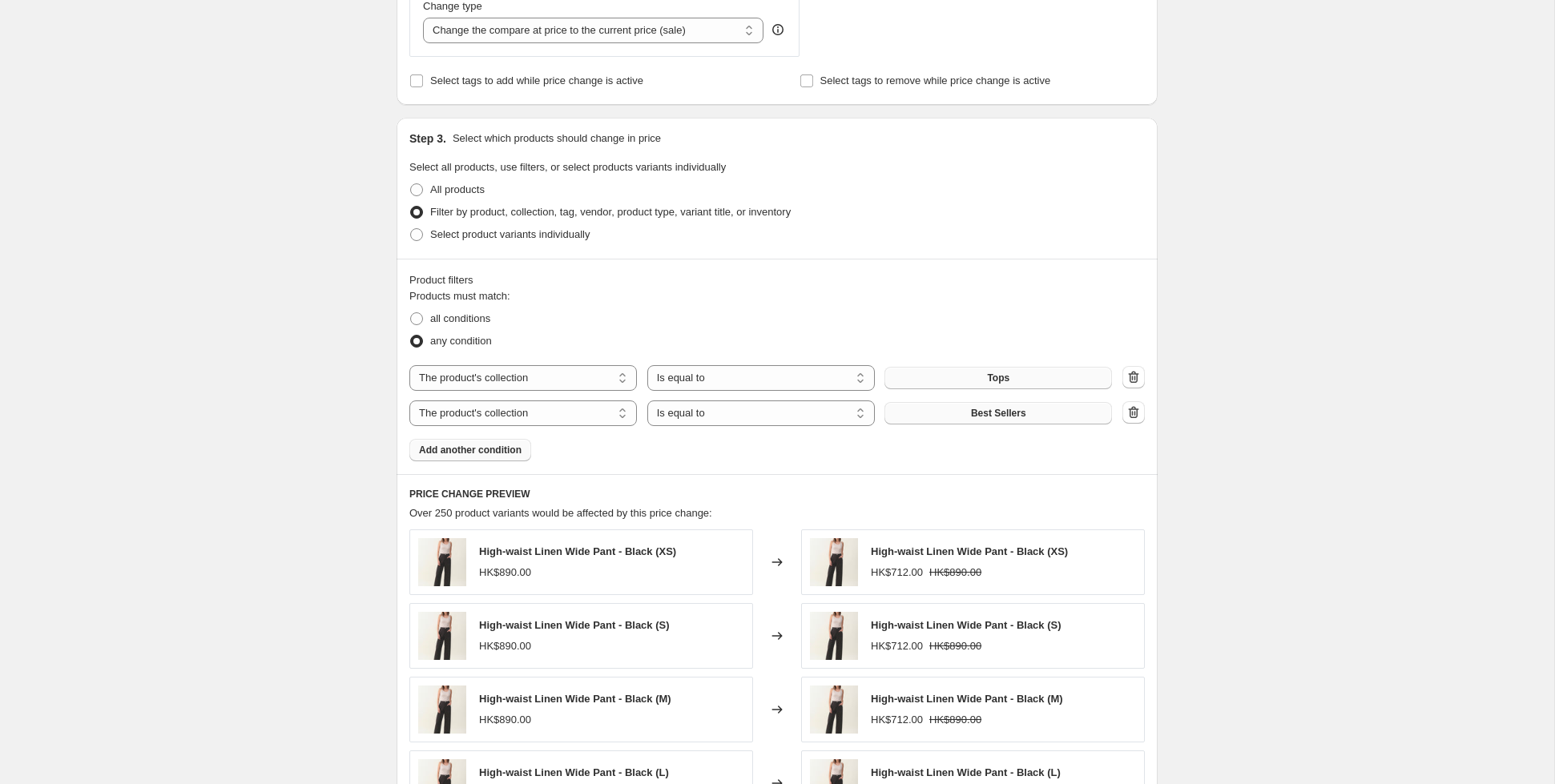
click at [1020, 408] on span "Best Sellers" at bounding box center [999, 413] width 56 height 13
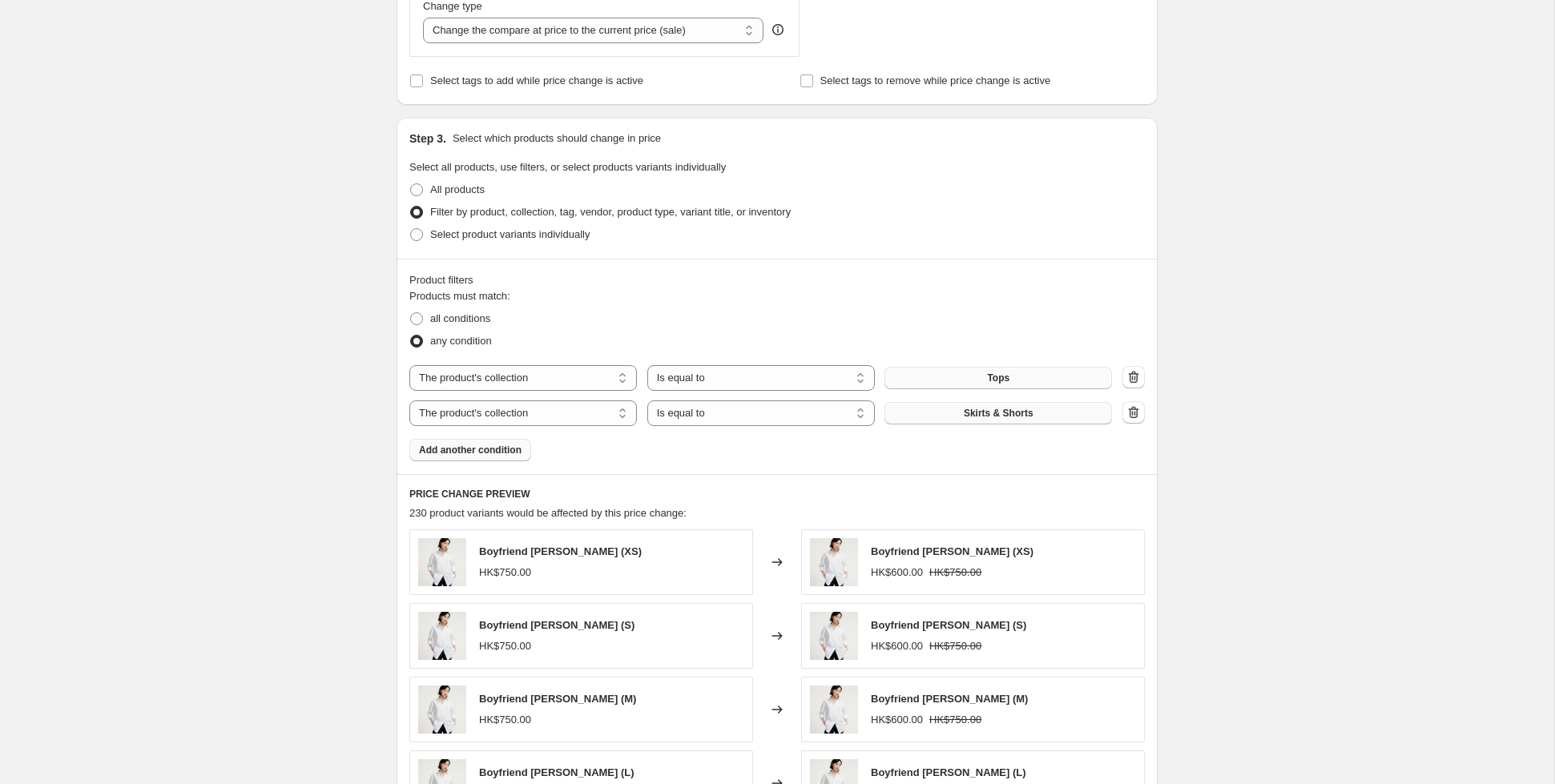
click at [463, 446] on span "Add another condition" at bounding box center [470, 450] width 103 height 13
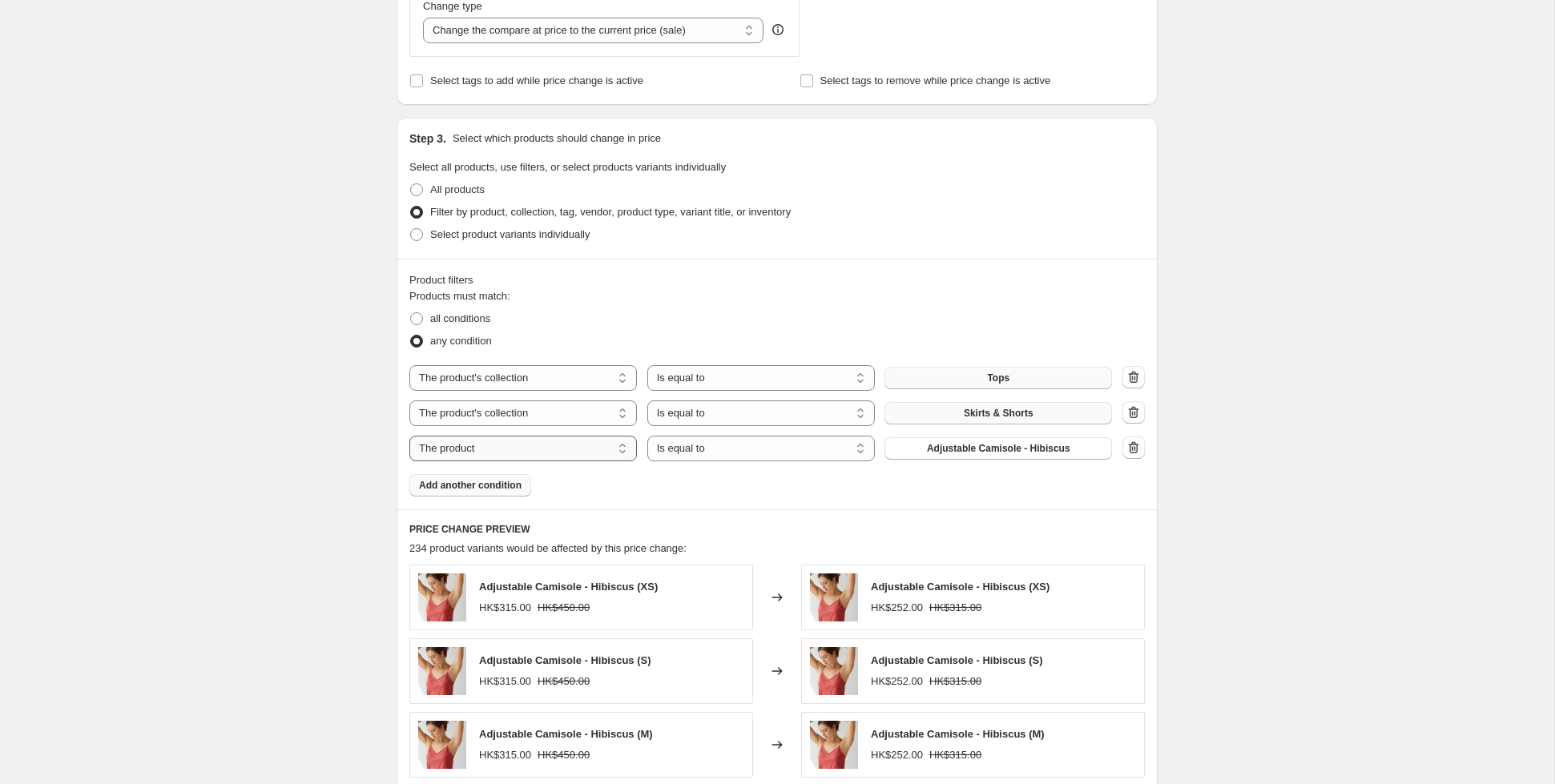
click at [584, 449] on select "The product The product's collection The product's tag The product's vendor The…" at bounding box center [522, 449] width 227 height 26
select select "collection"
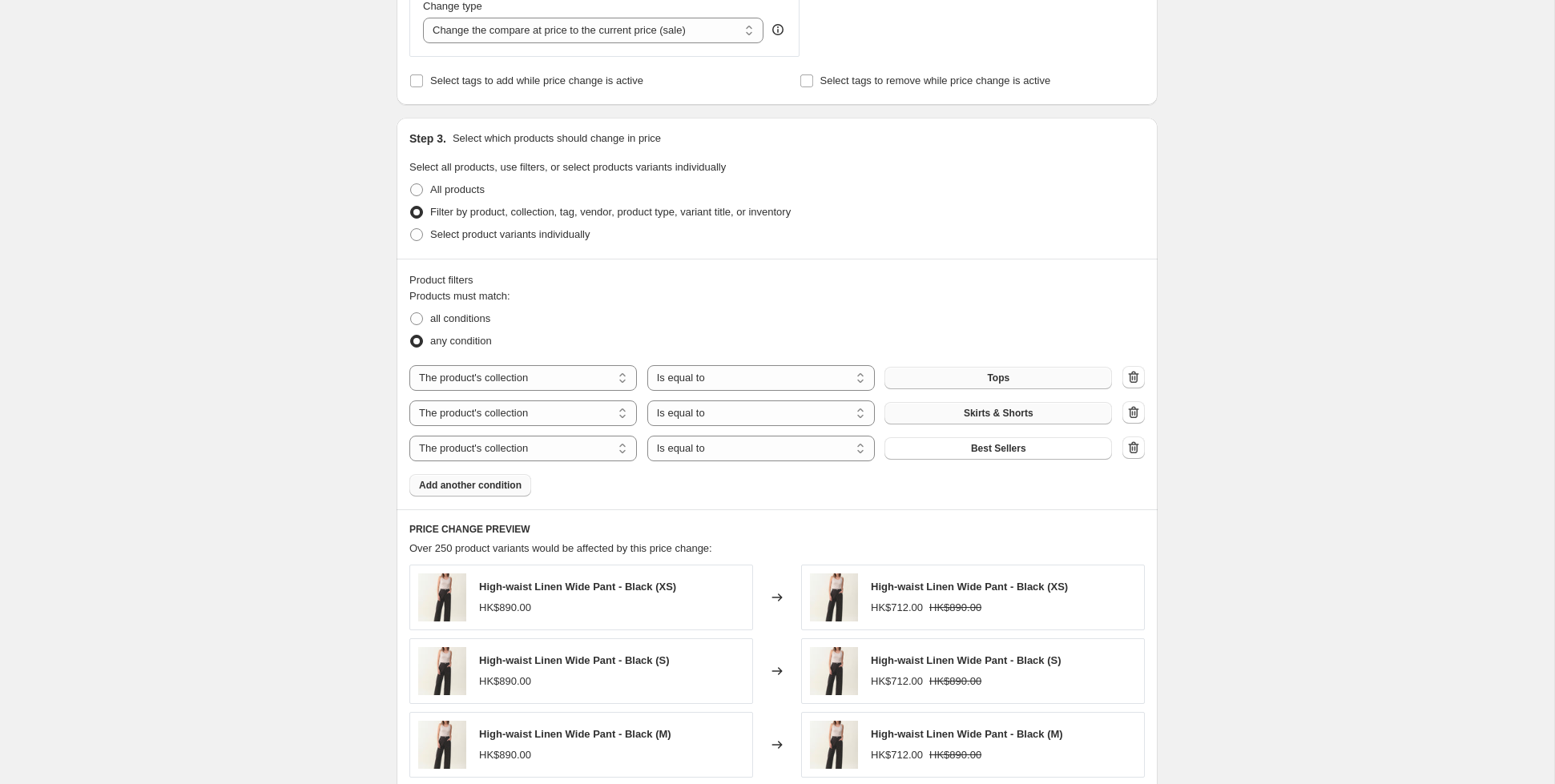
click at [967, 446] on button "Best Sellers" at bounding box center [998, 449] width 227 height 22
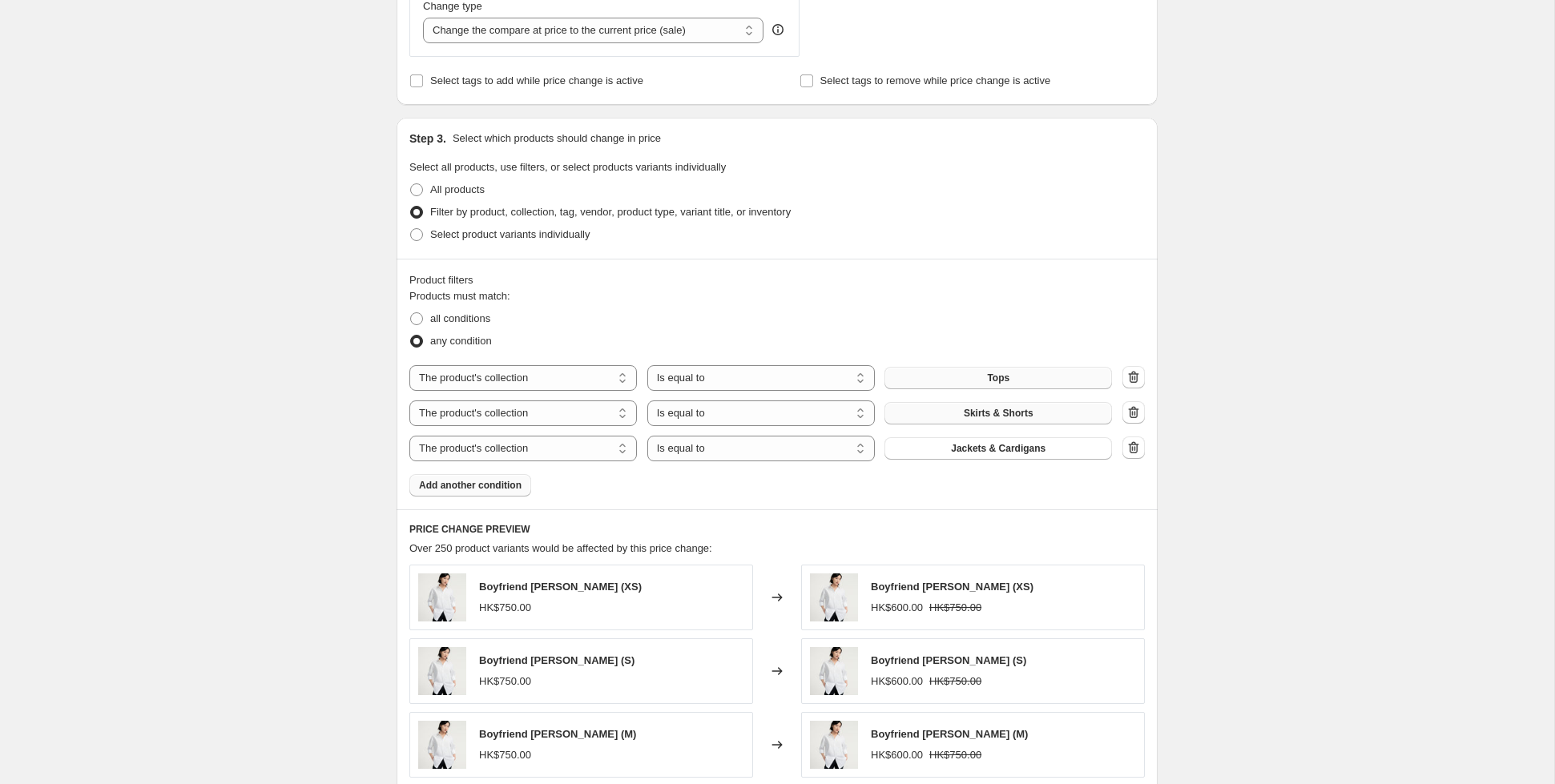
scroll to position [994, 0]
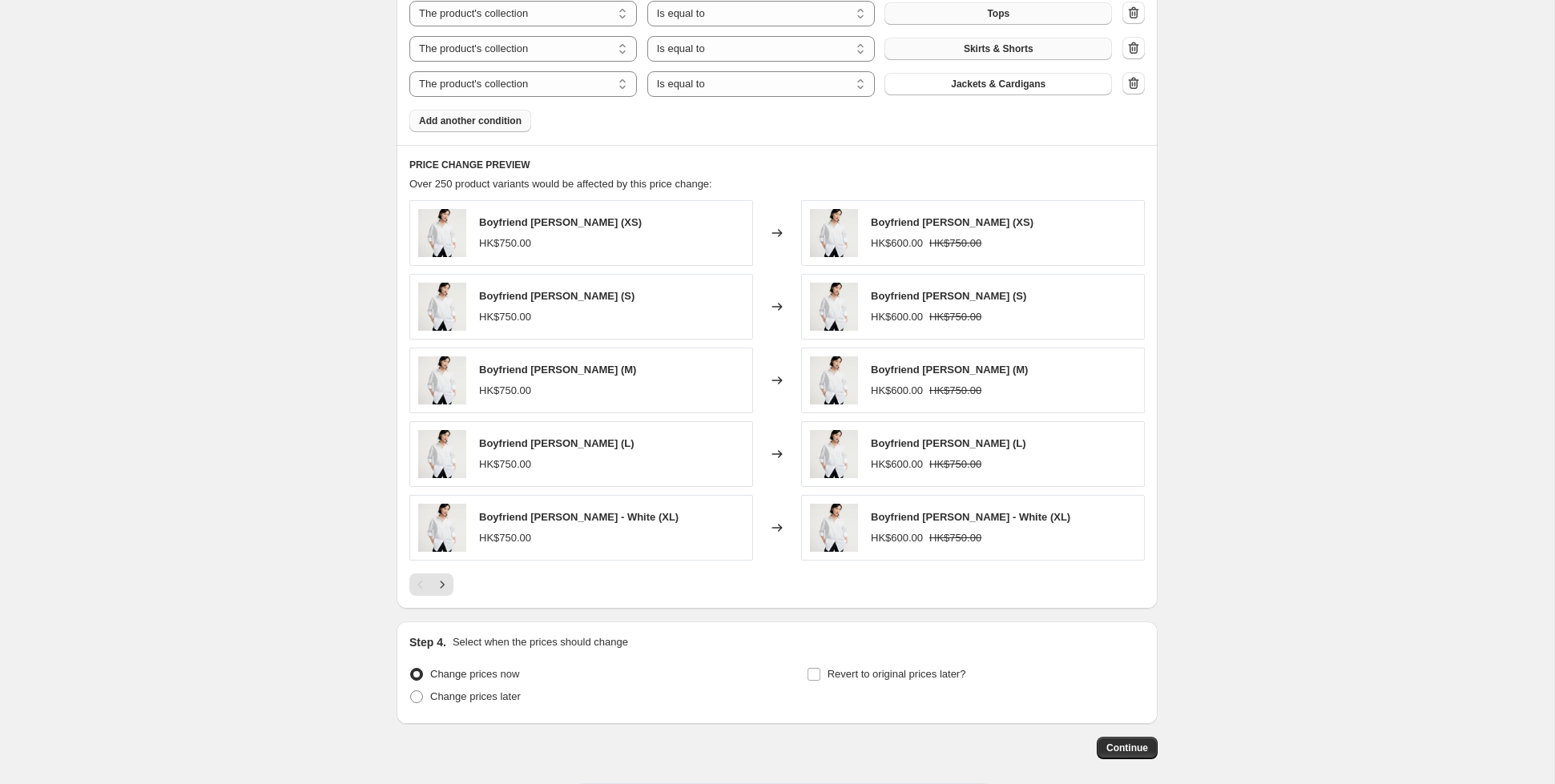
click at [485, 124] on span "Add another condition" at bounding box center [470, 121] width 103 height 13
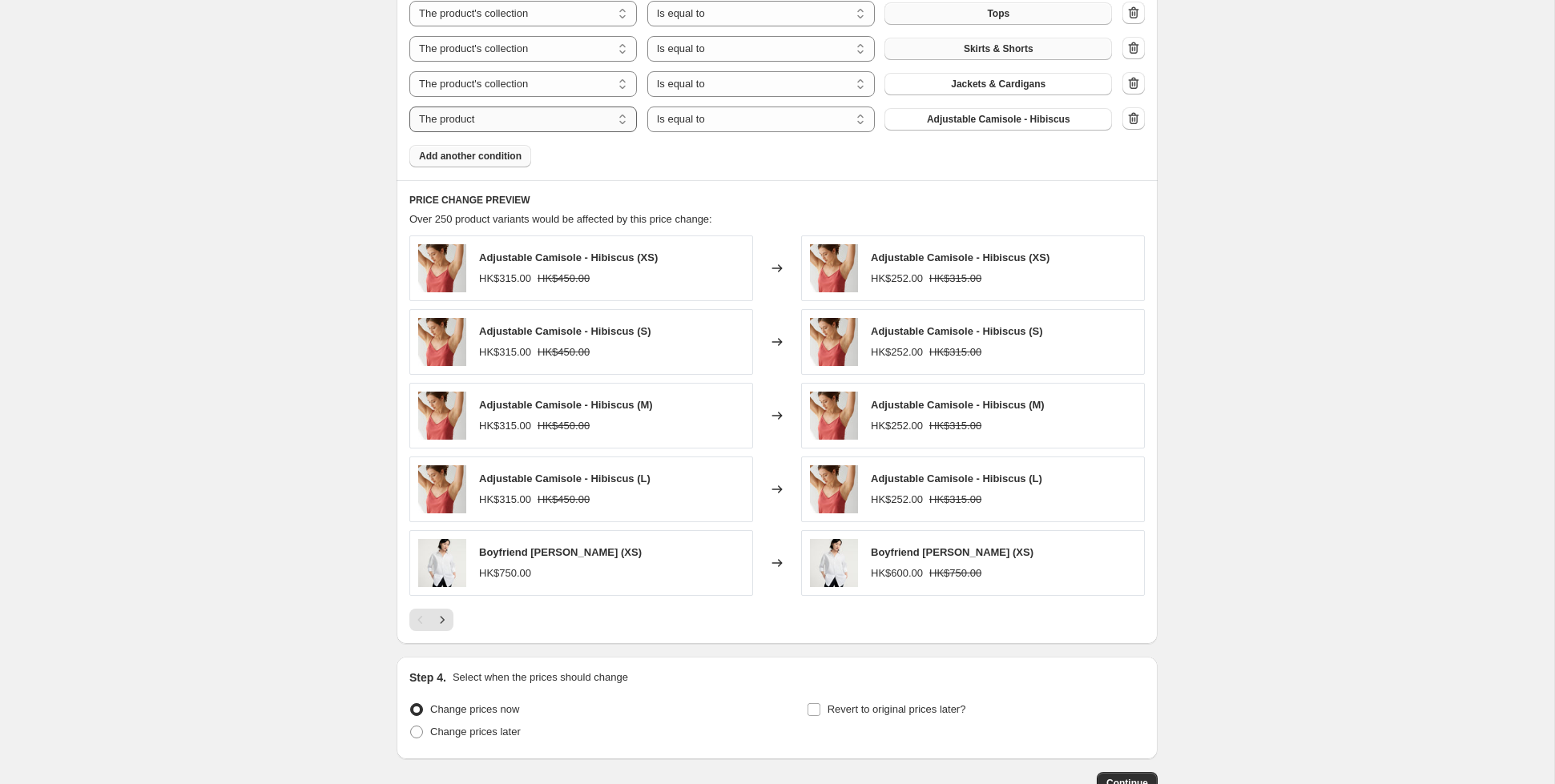
click at [571, 115] on select "The product The product's collection The product's tag The product's vendor The…" at bounding box center [522, 120] width 227 height 26
select select "collection"
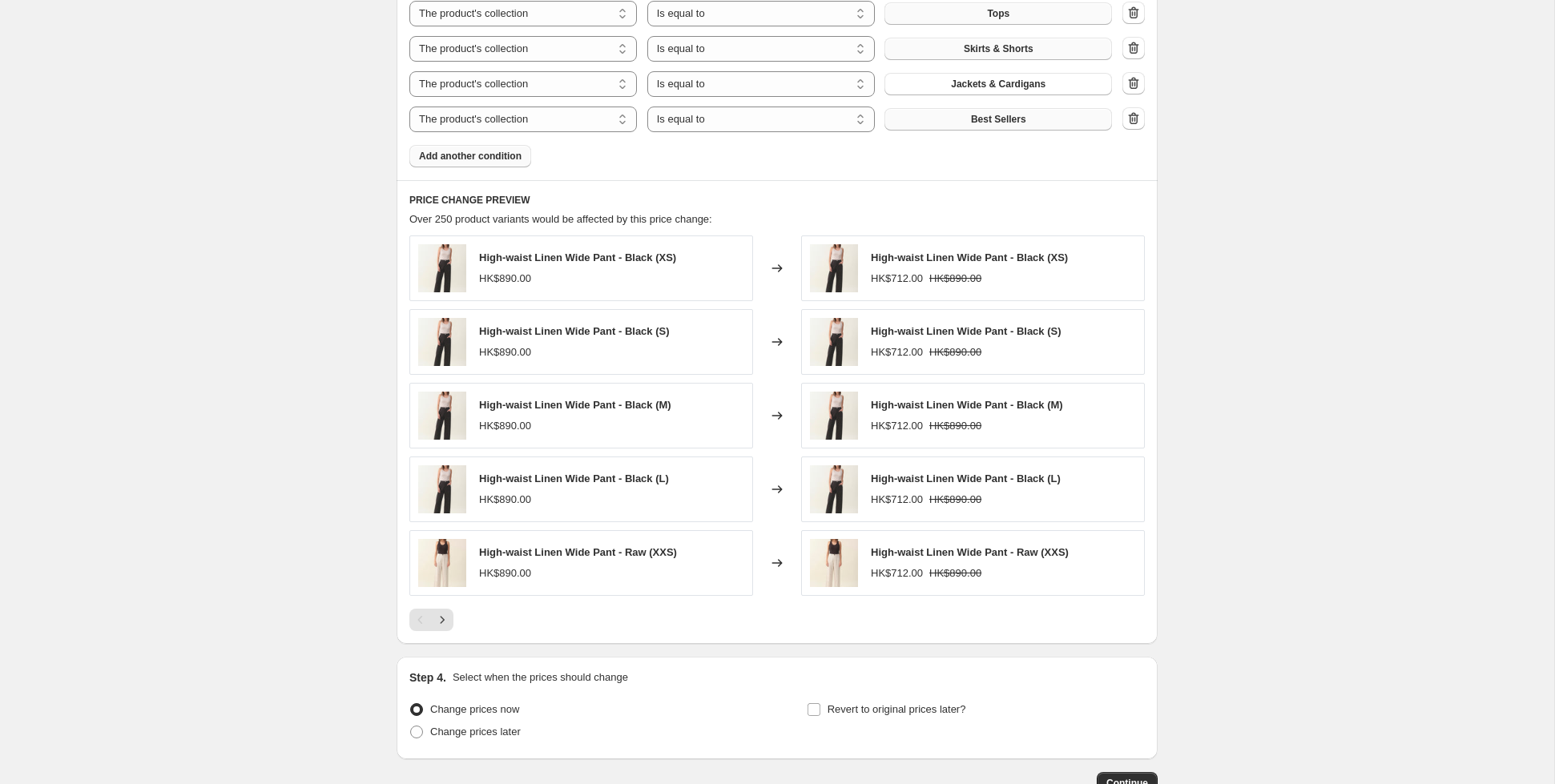
click at [983, 120] on span "Best Sellers" at bounding box center [999, 120] width 56 height 13
click at [448, 152] on span "Add another condition" at bounding box center [470, 157] width 103 height 13
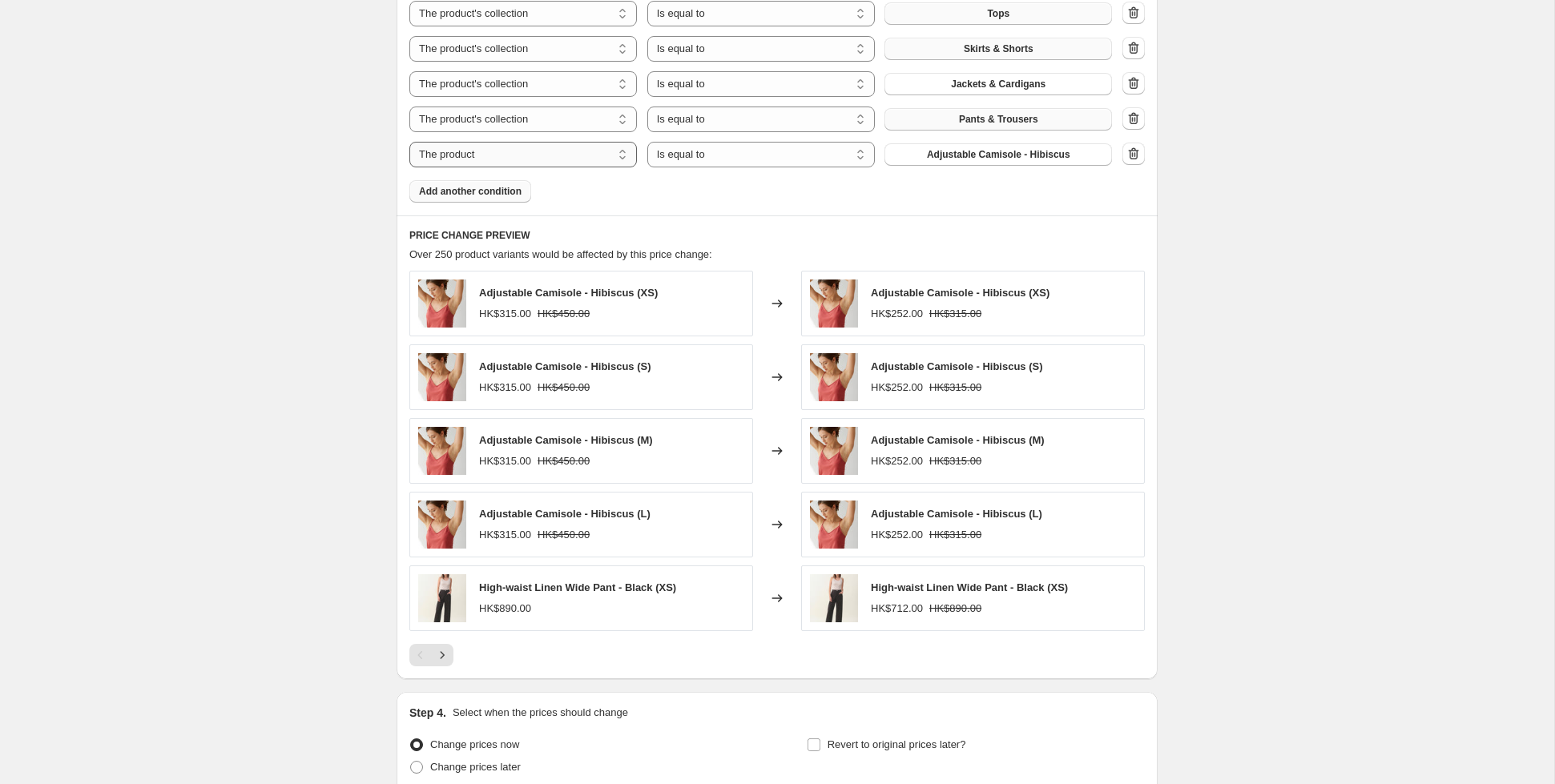
click at [486, 149] on select "The product The product's collection The product's tag The product's vendor The…" at bounding box center [522, 155] width 227 height 26
select select "collection"
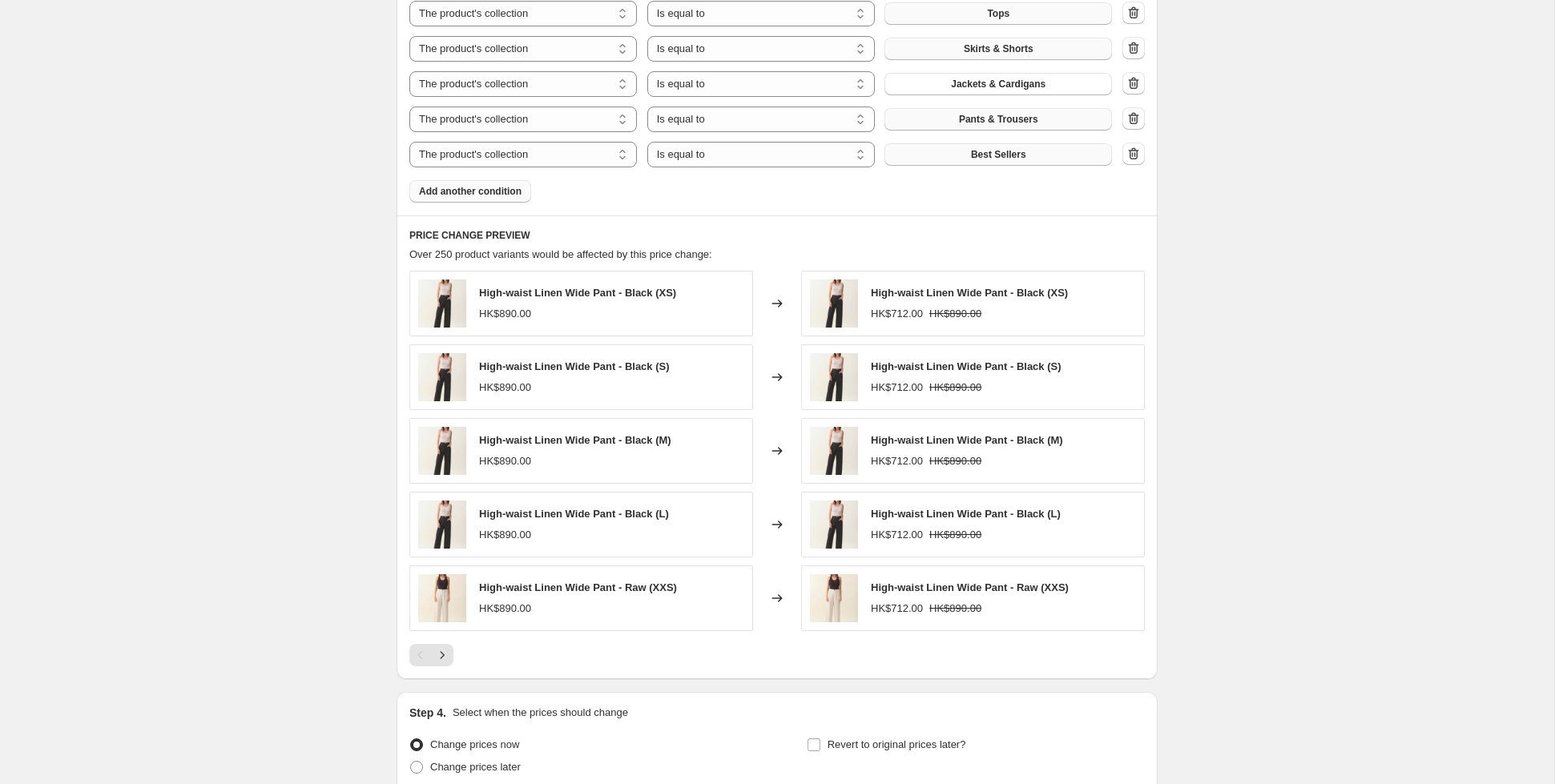
click at [978, 151] on span "Best Sellers" at bounding box center [999, 155] width 56 height 13
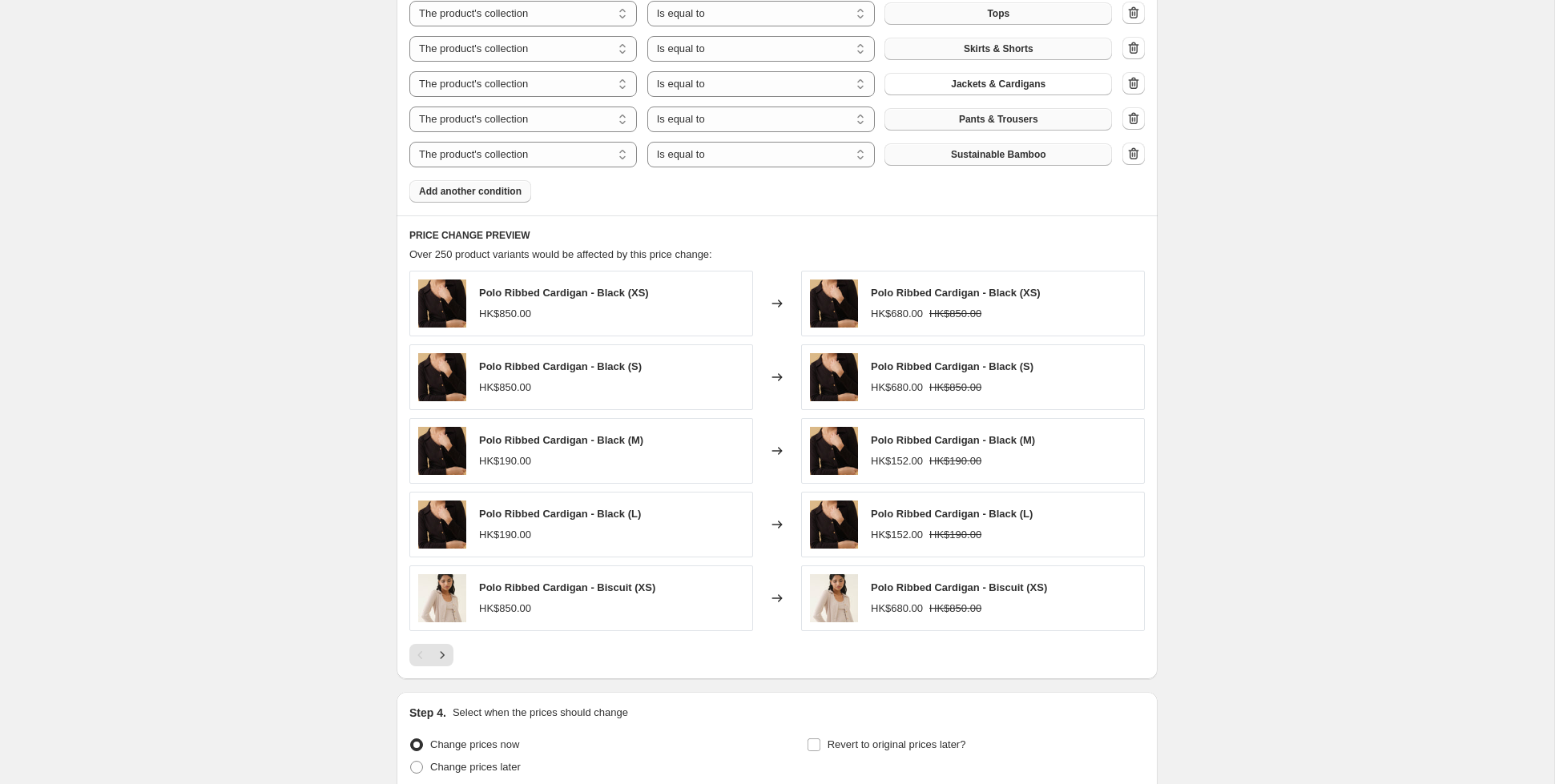
click at [466, 190] on span "Add another condition" at bounding box center [470, 192] width 103 height 13
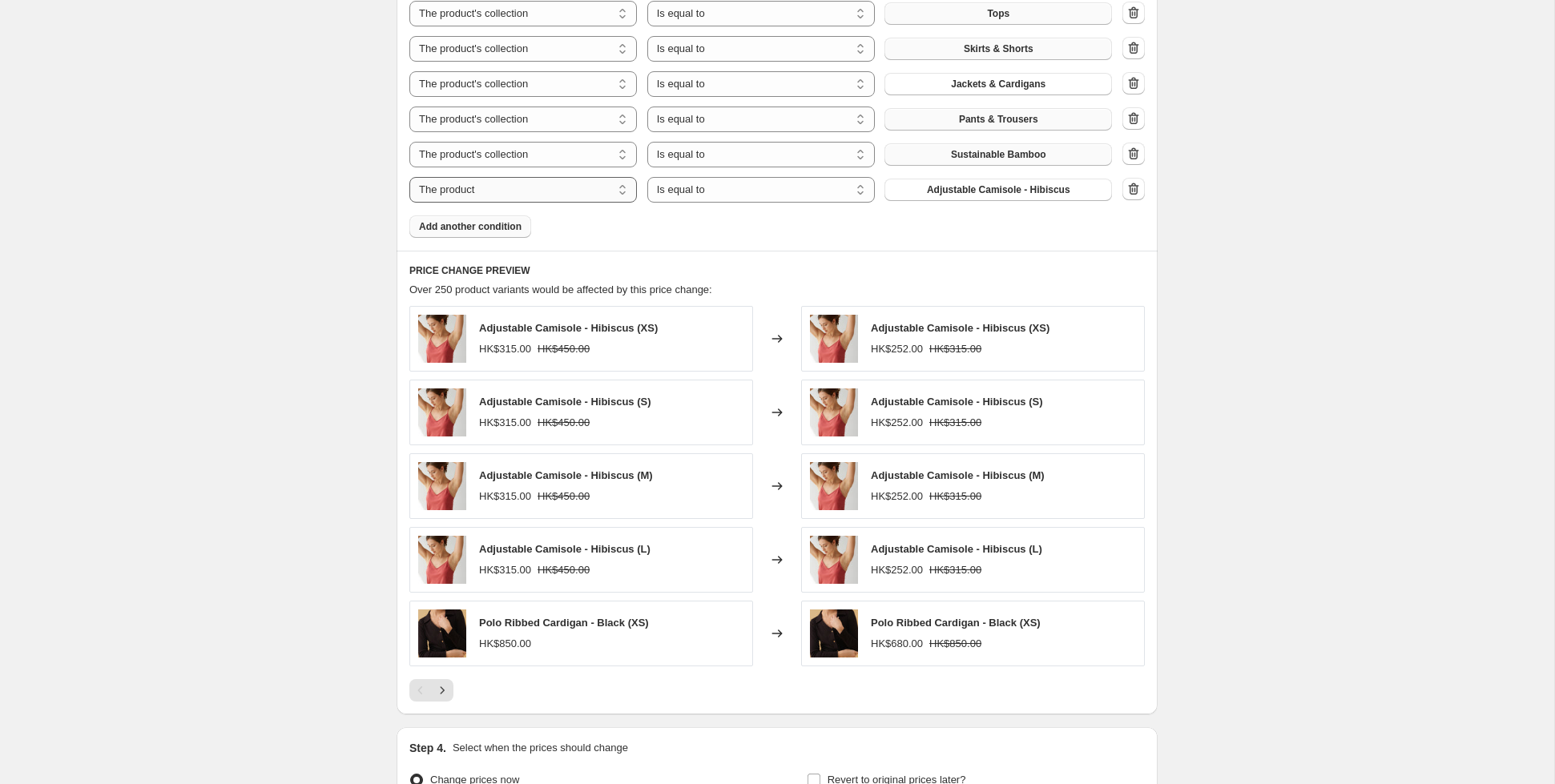
click at [530, 190] on select "The product The product's collection The product's tag The product's vendor The…" at bounding box center [522, 190] width 227 height 26
select select "collection"
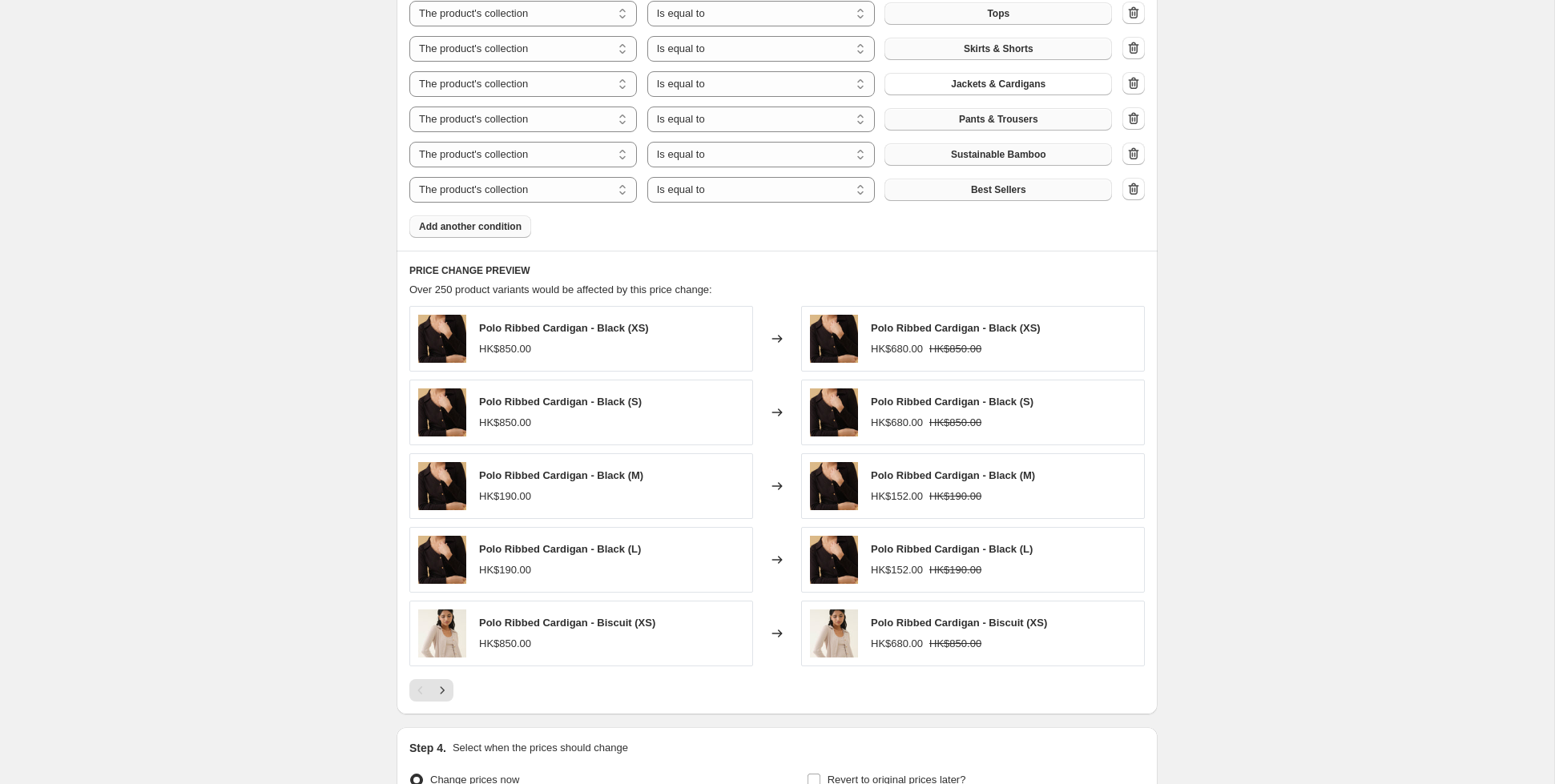
click at [966, 184] on button "Best Sellers" at bounding box center [998, 190] width 227 height 22
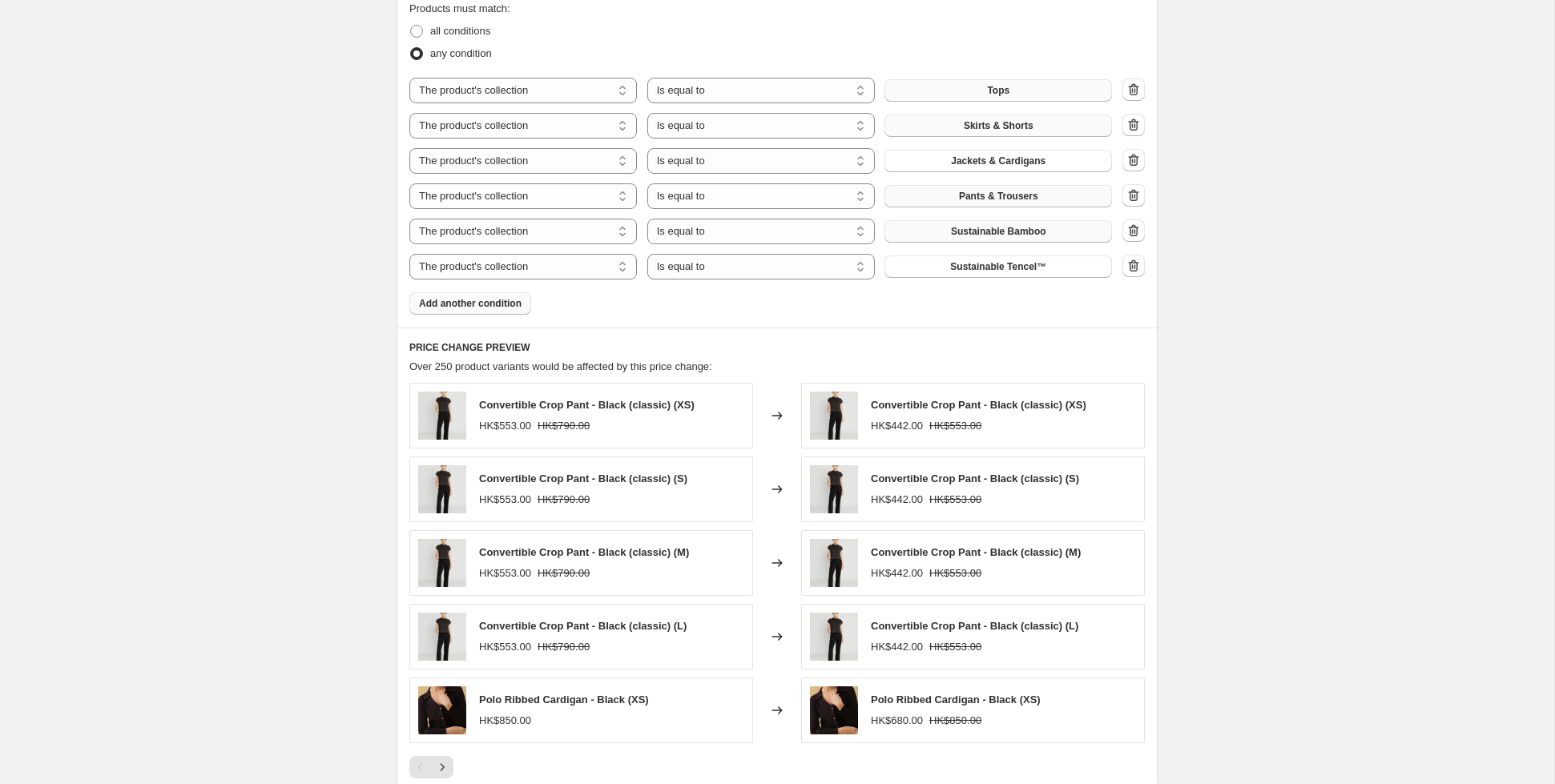
scroll to position [908, 0]
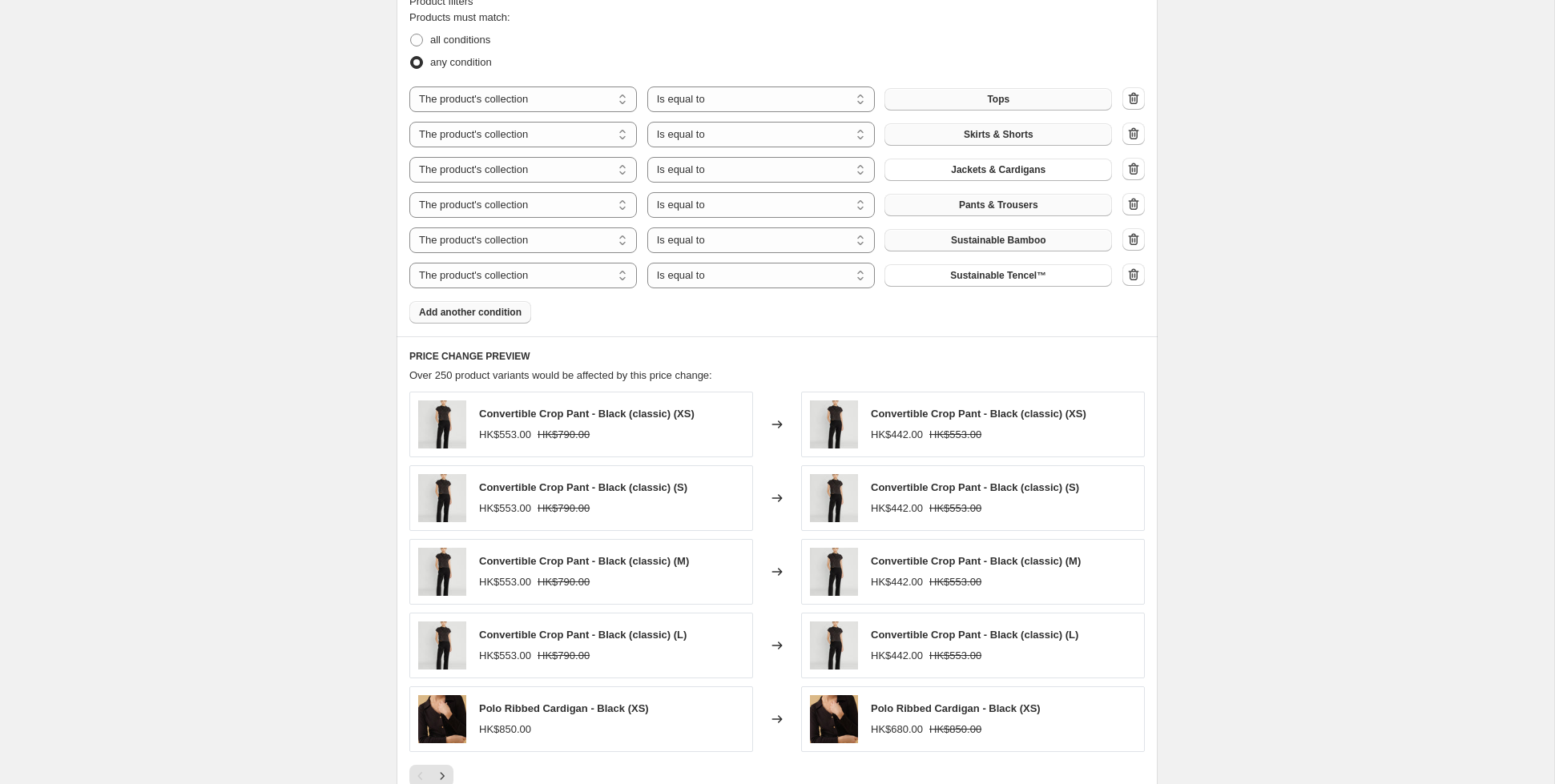
click at [423, 314] on span "Add another condition" at bounding box center [470, 312] width 103 height 13
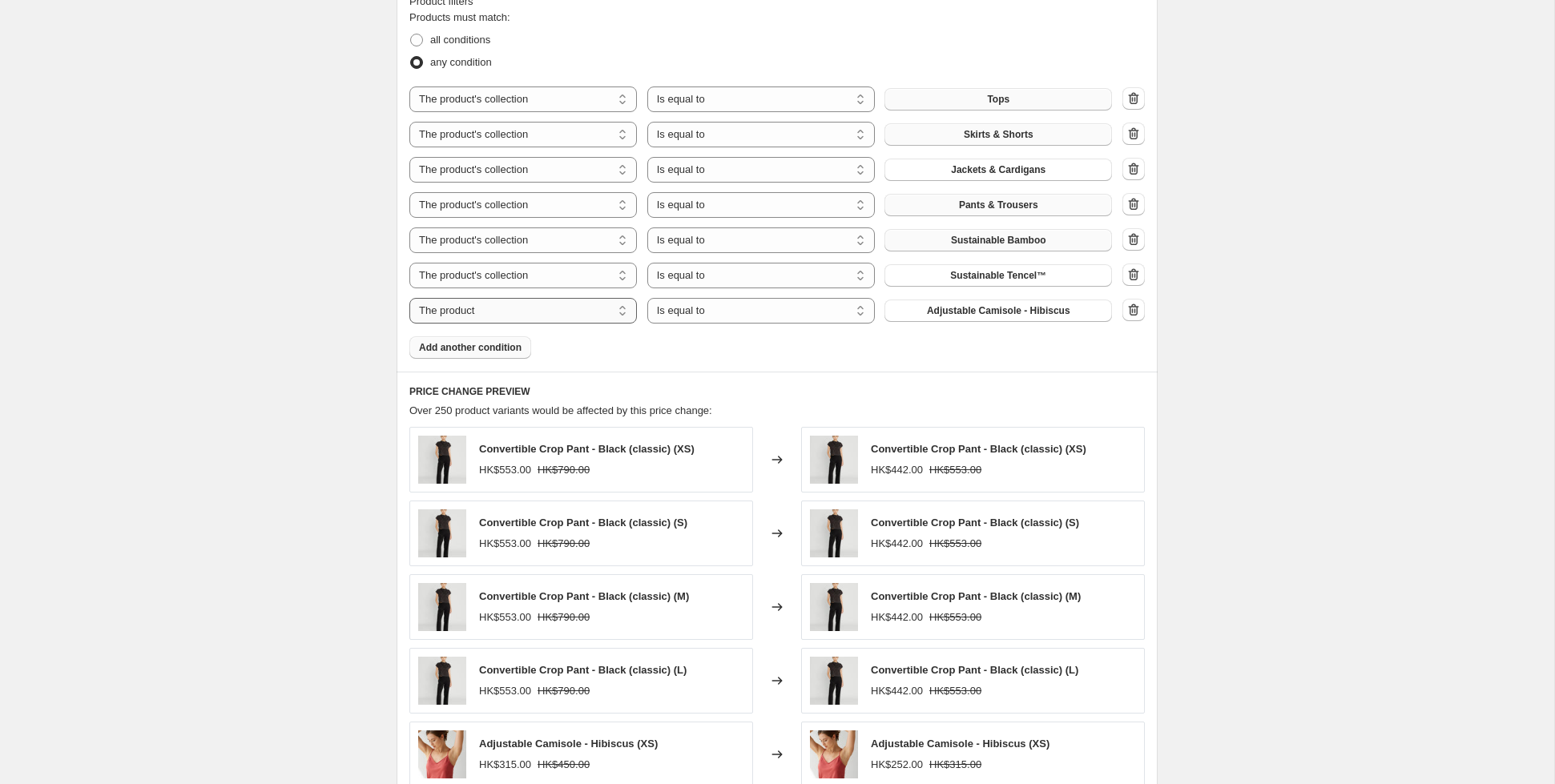
click at [491, 310] on select "The product The product's collection The product's tag The product's vendor The…" at bounding box center [522, 310] width 227 height 26
select select "collection"
click at [1317, 330] on div "Create new price [MEDICAL_DATA]. This page is ready Create new price [MEDICAL_D…" at bounding box center [777, 87] width 1554 height 1992
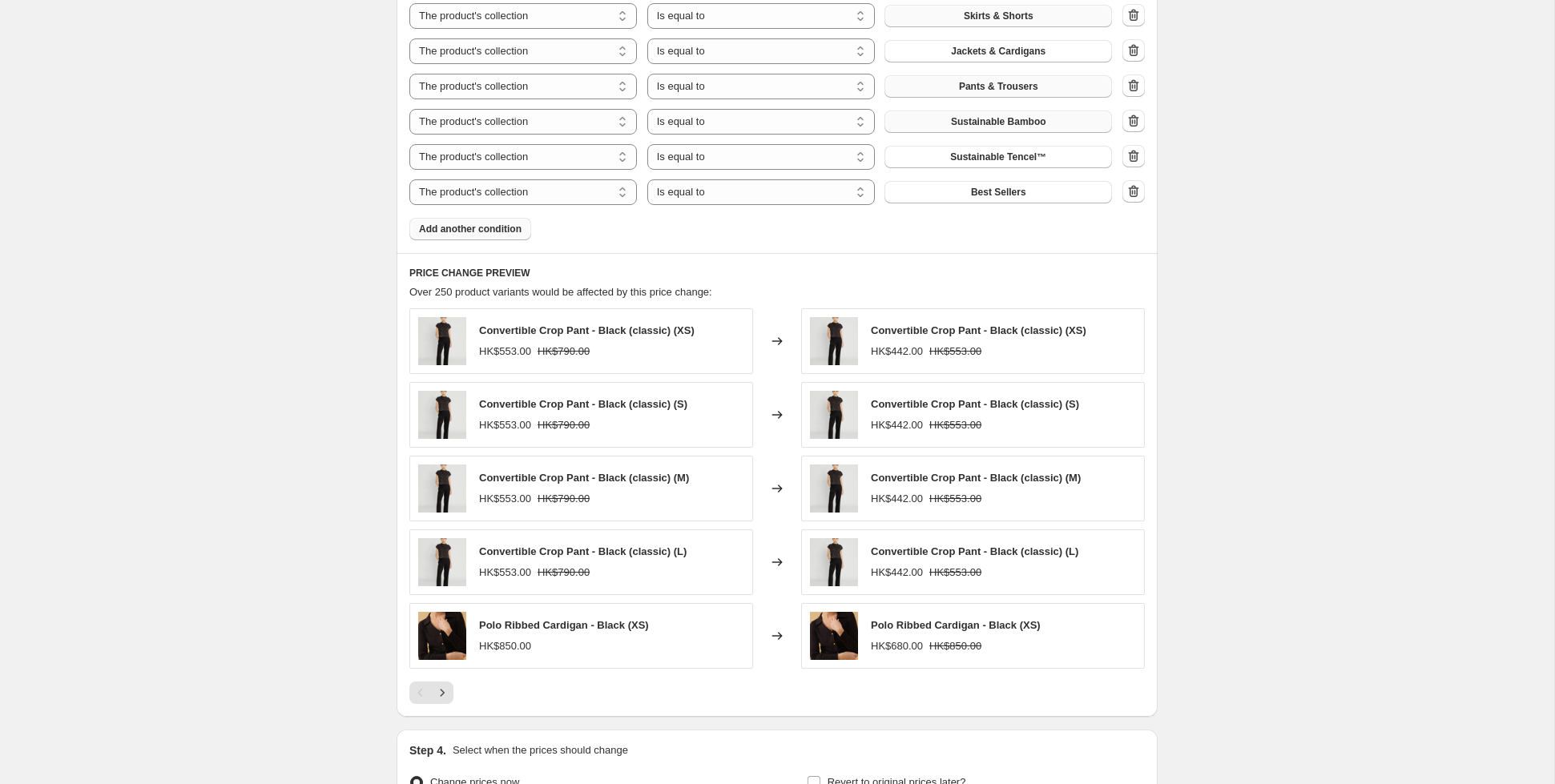
scroll to position [991, 0]
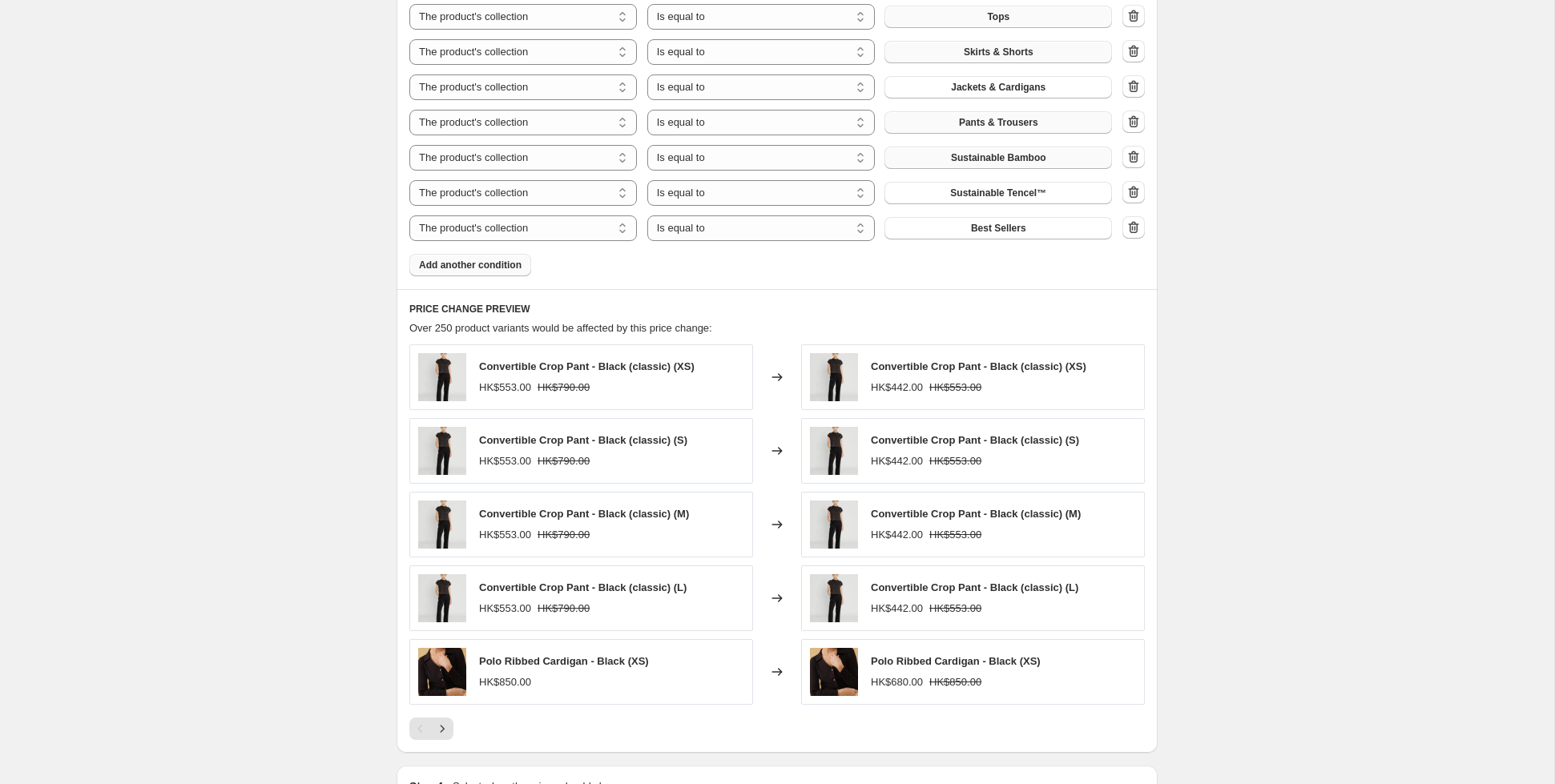
click at [438, 262] on span "Add another condition" at bounding box center [470, 265] width 103 height 13
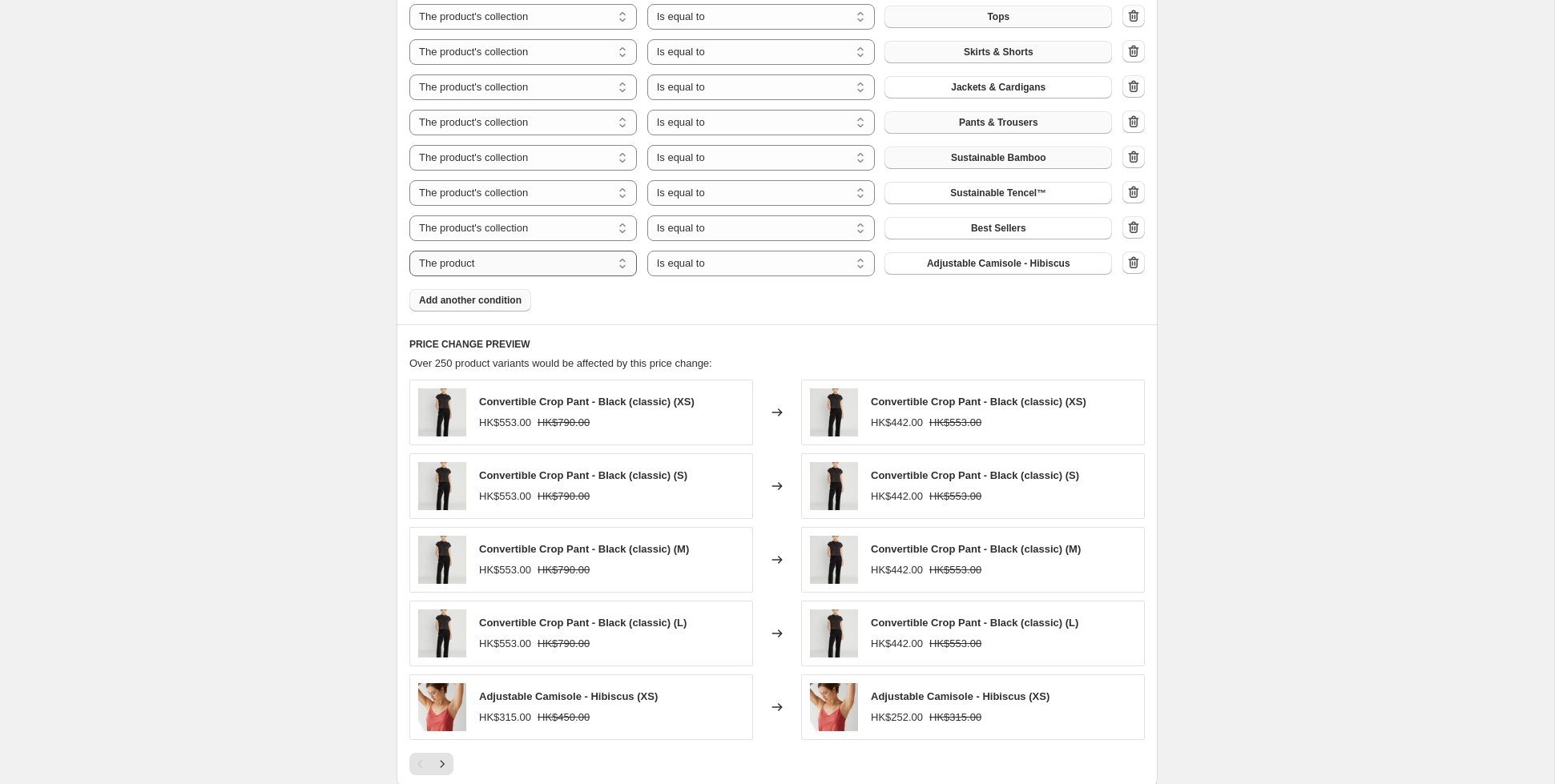
click at [533, 272] on select "The product The product's collection The product's tag The product's vendor The…" at bounding box center [522, 263] width 227 height 26
click at [532, 268] on select "The product The product's collection The product's tag The product's vendor The…" at bounding box center [522, 263] width 227 height 26
click at [1134, 261] on icon "button" at bounding box center [1135, 263] width 2 height 5
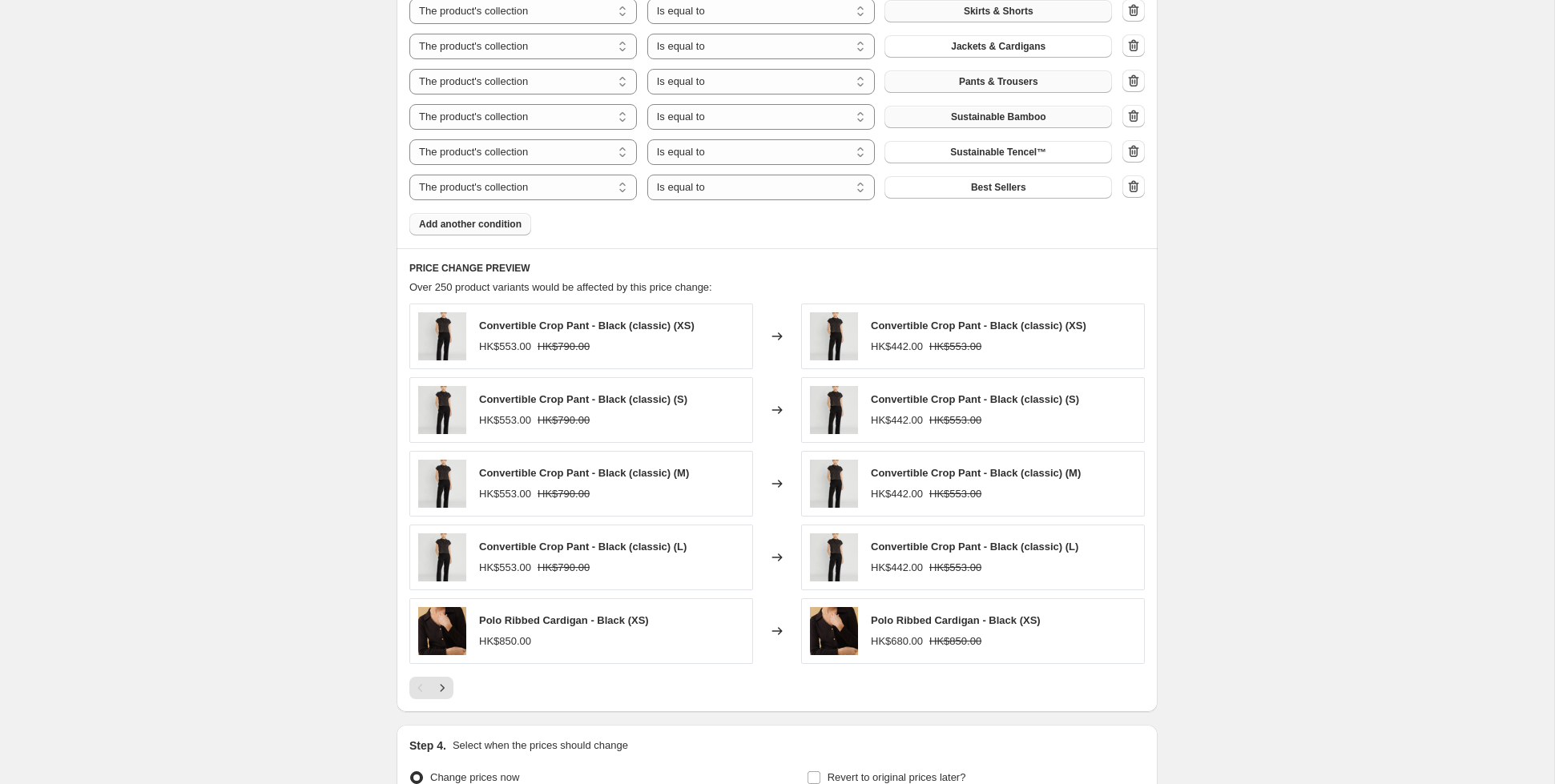
scroll to position [1203, 0]
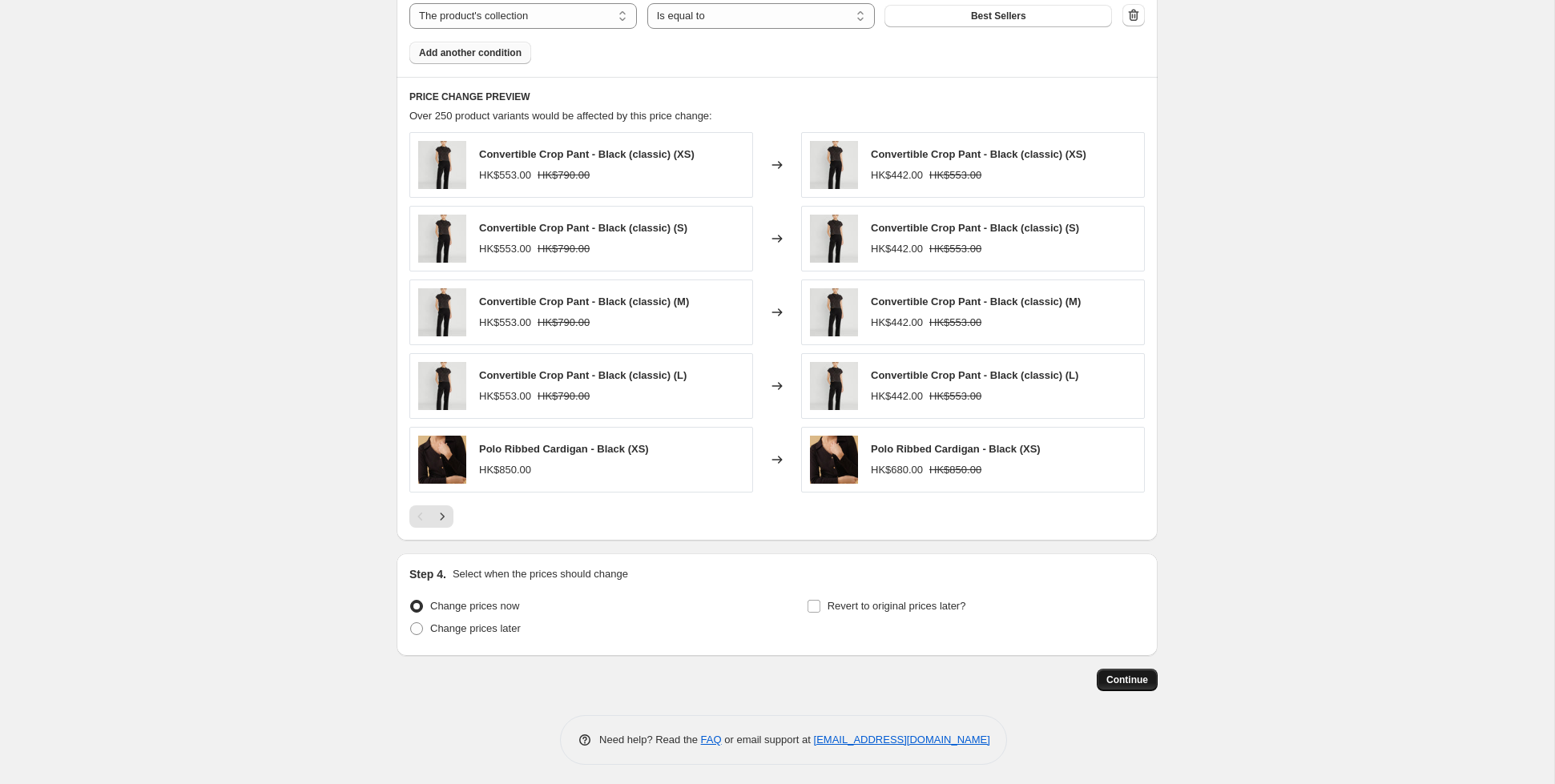
click at [1134, 673] on span "Continue" at bounding box center [1127, 679] width 42 height 13
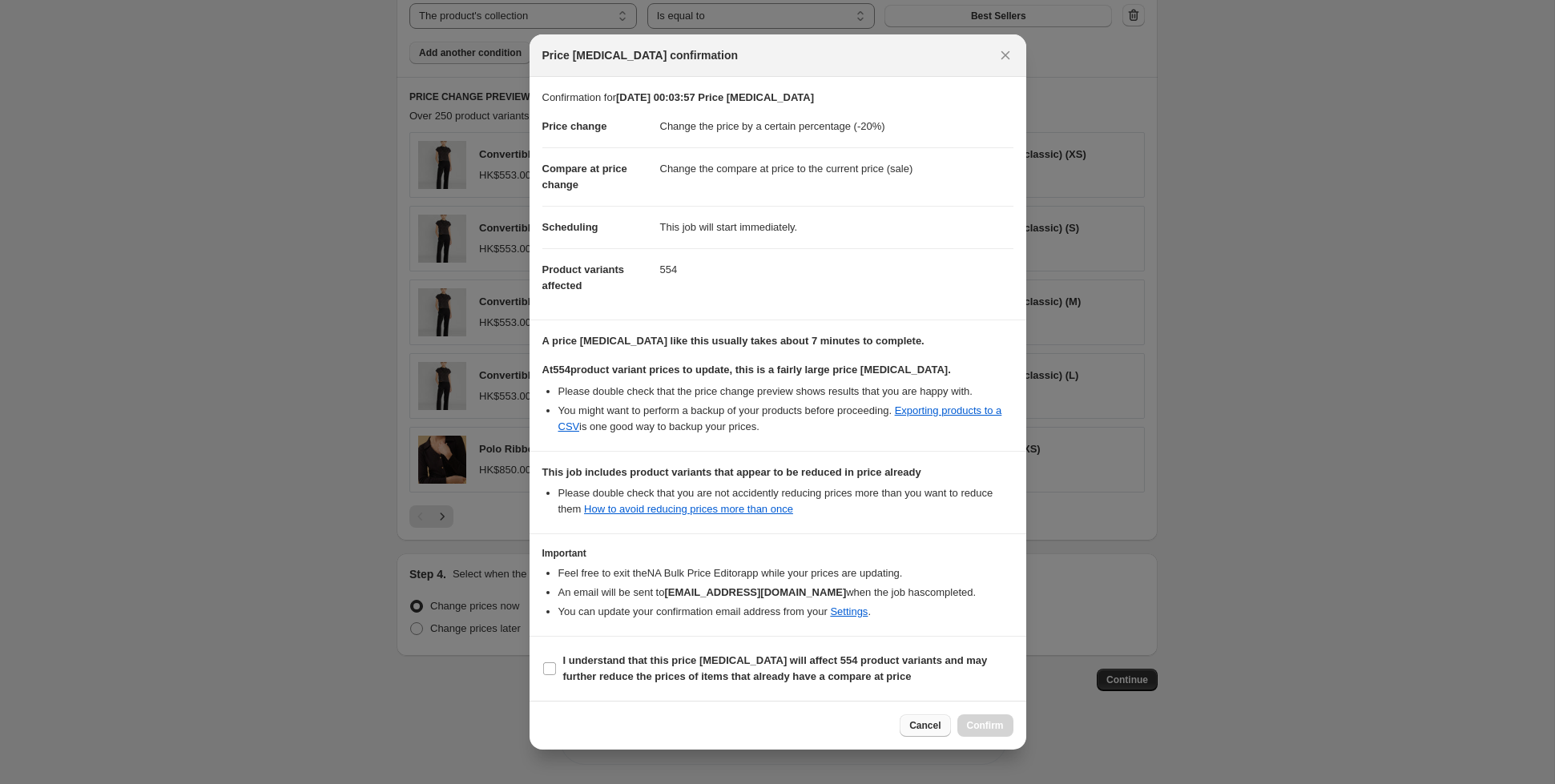
click at [920, 721] on span "Cancel" at bounding box center [924, 726] width 32 height 13
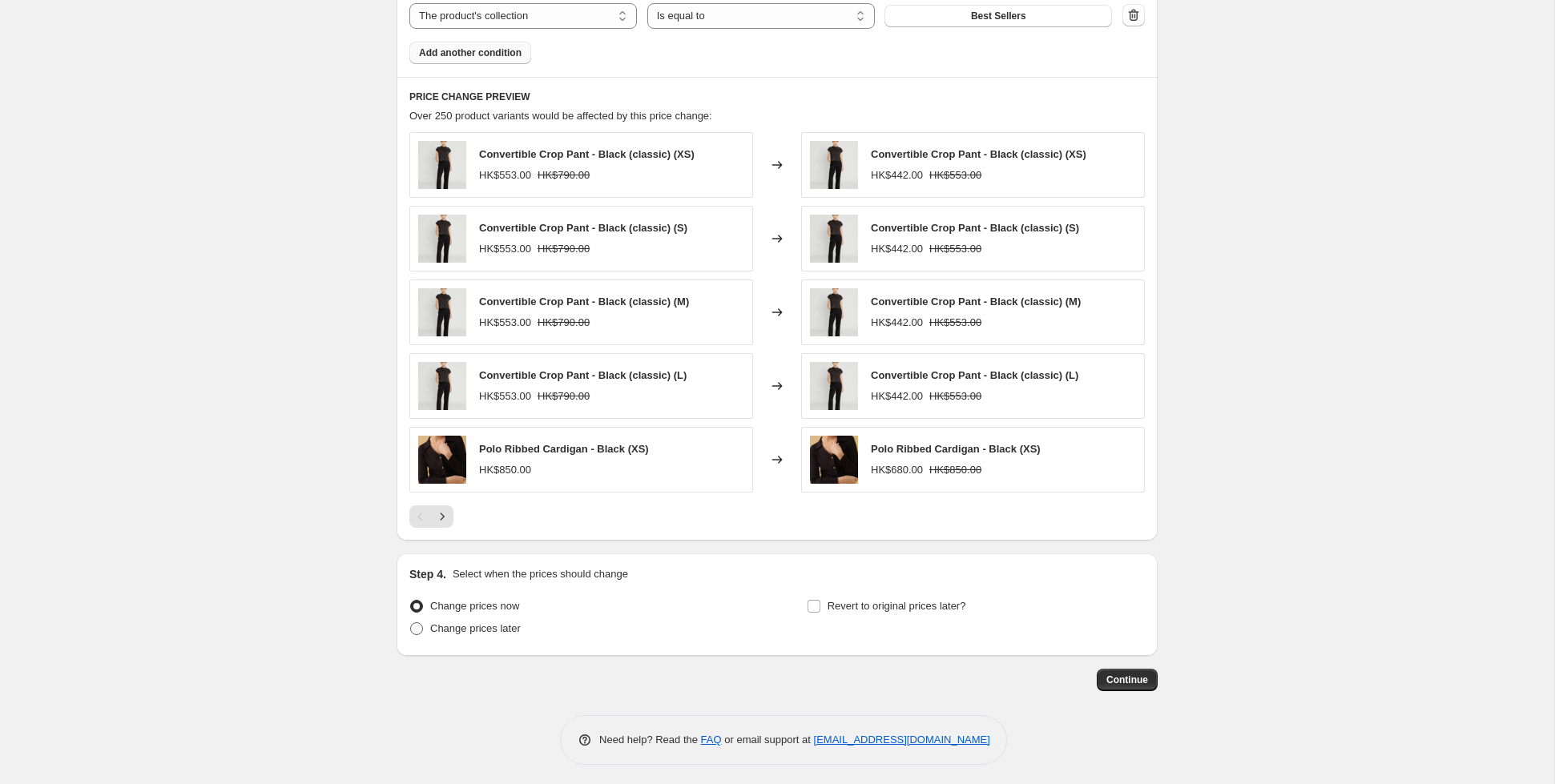
click at [455, 626] on span "Change prices later" at bounding box center [476, 627] width 91 height 12
click at [411, 623] on input "Change prices later" at bounding box center [410, 622] width 1 height 1
radio input "true"
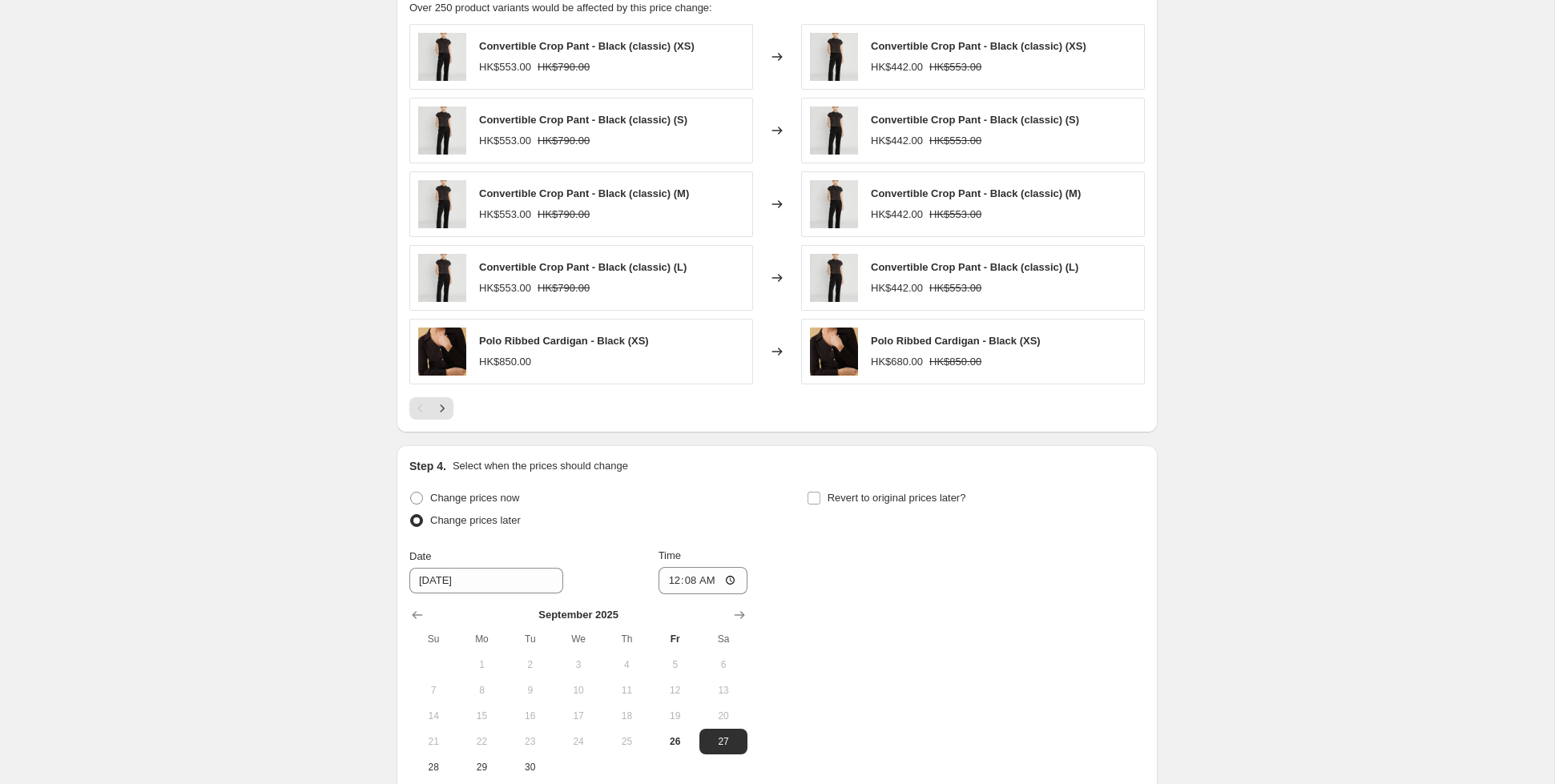
scroll to position [1477, 0]
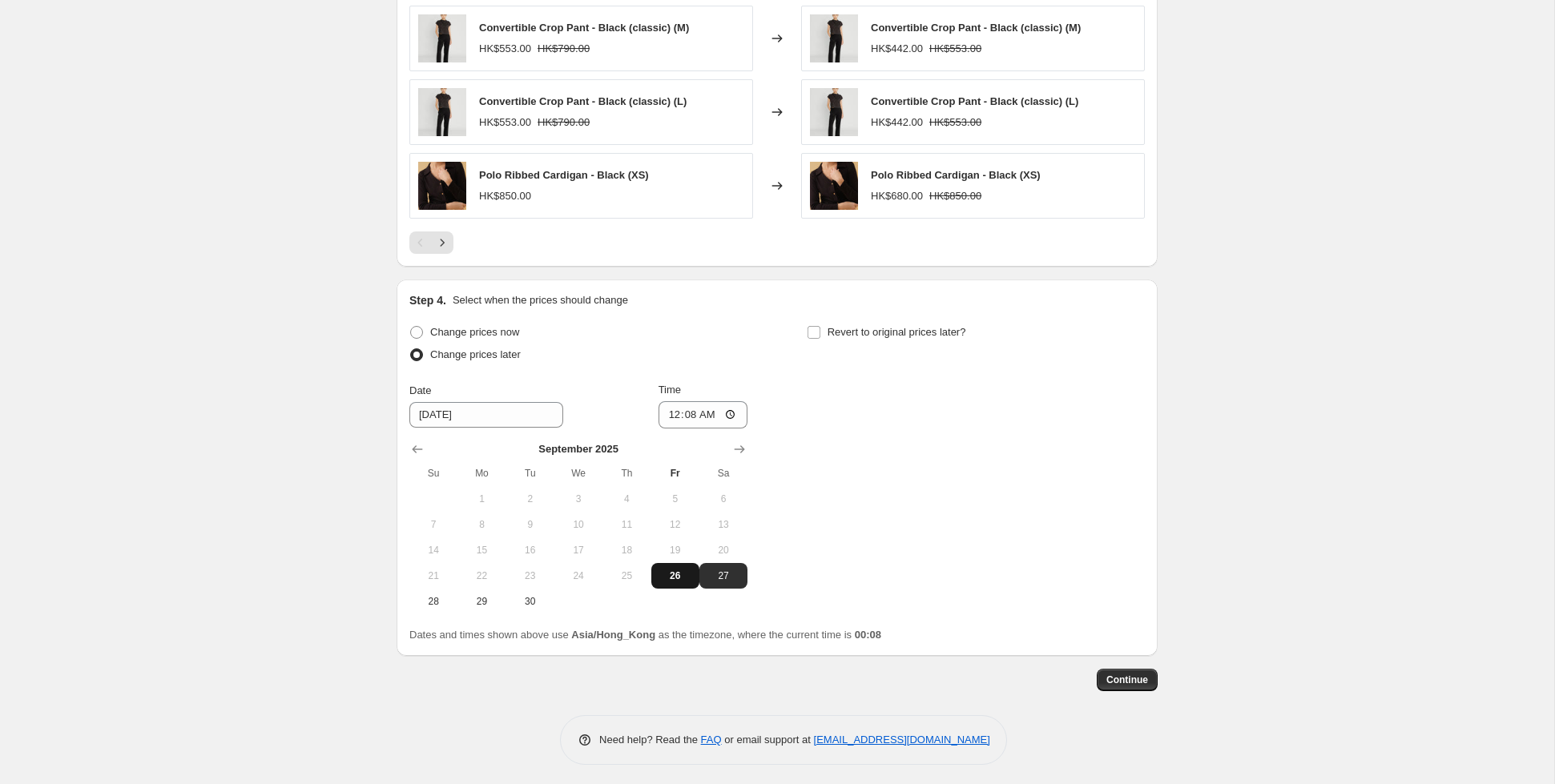
click at [673, 569] on span "26" at bounding box center [675, 575] width 35 height 13
type input "[DATE]"
click at [698, 410] on input "00:08" at bounding box center [703, 414] width 90 height 27
type input "12:08"
click at [1115, 677] on span "Continue" at bounding box center [1127, 679] width 42 height 13
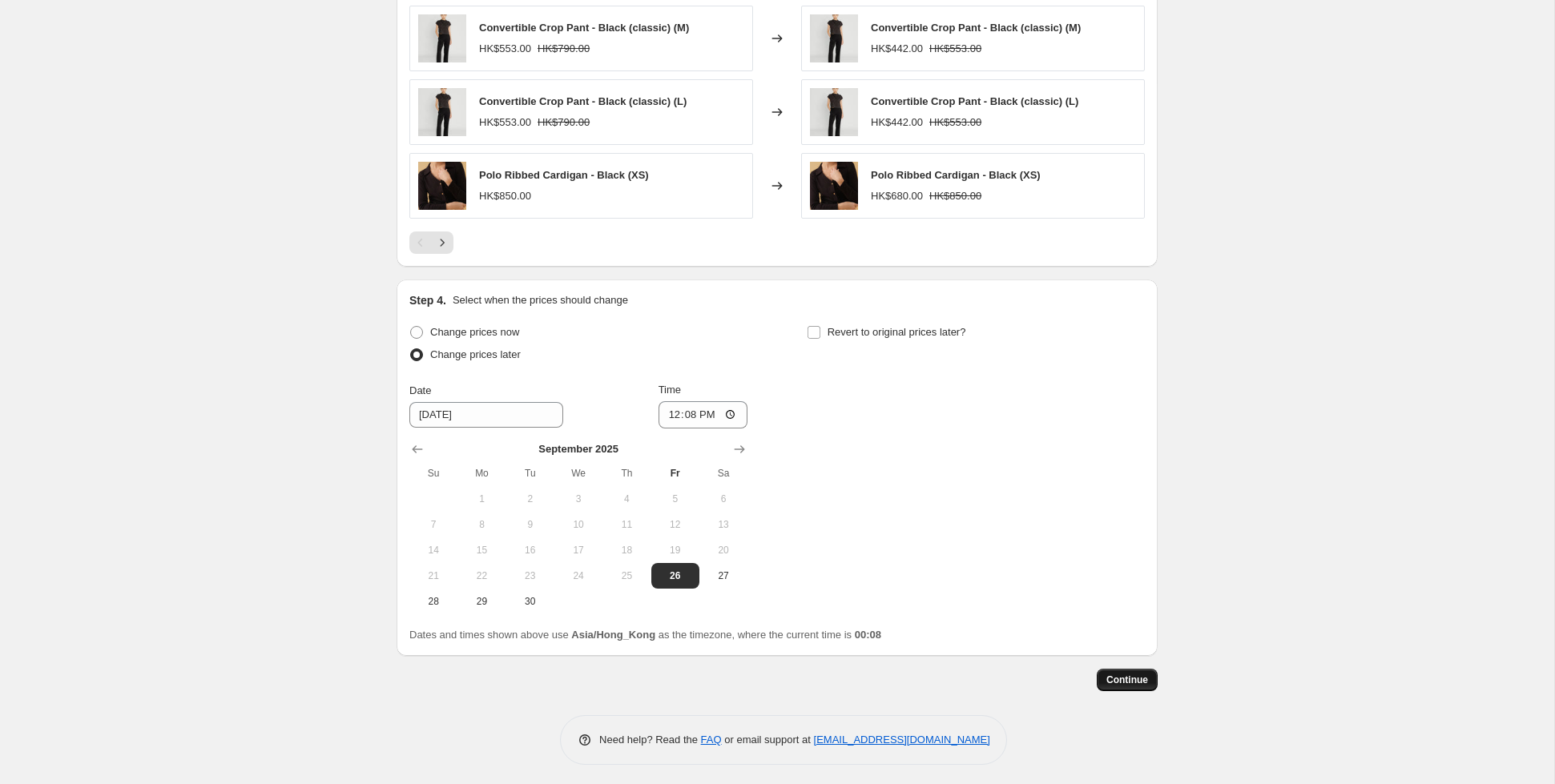
scroll to position [0, 0]
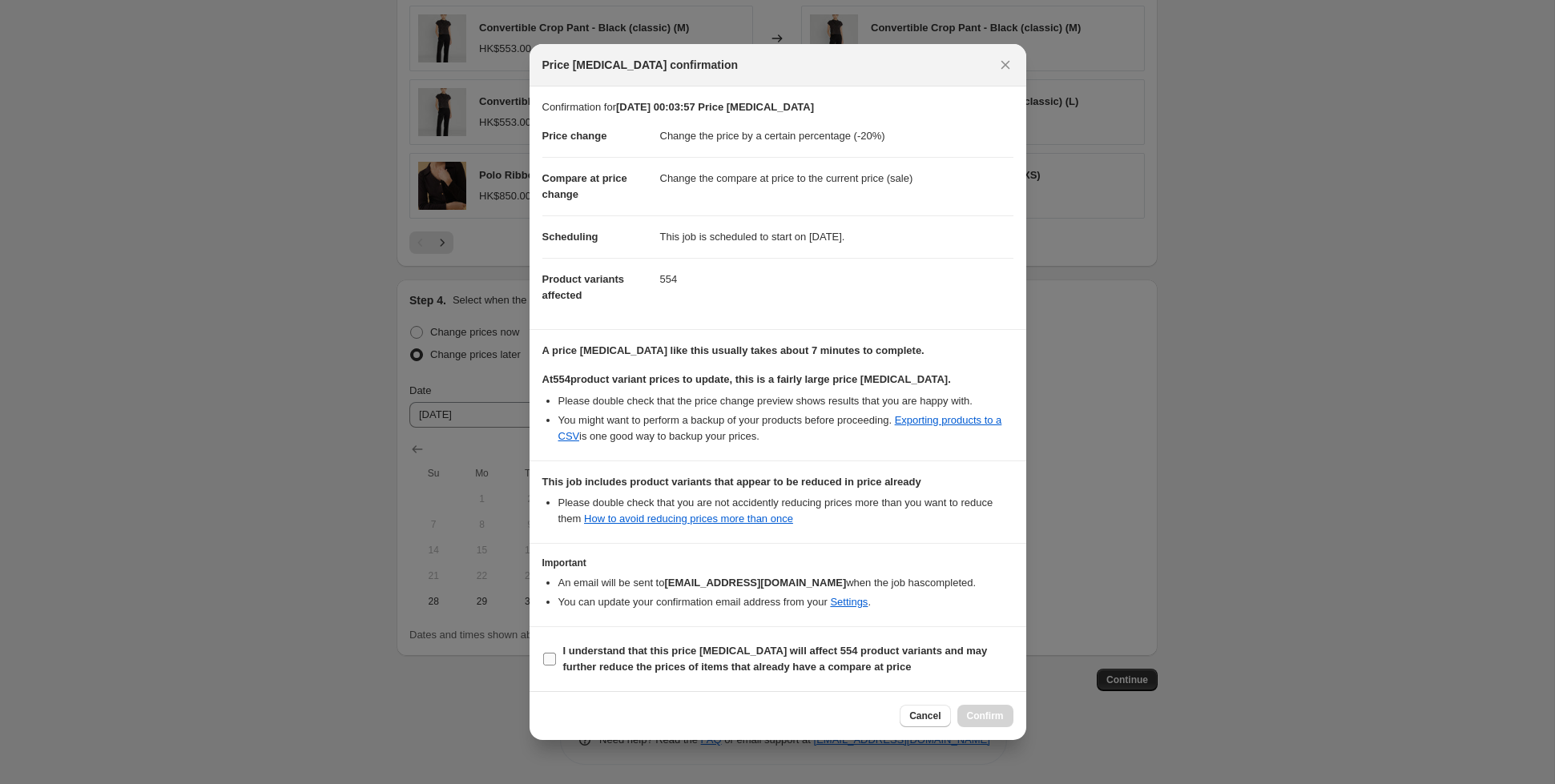
click at [553, 655] on input "I understand that this price [MEDICAL_DATA] will affect 554 product variants an…" at bounding box center [550, 659] width 13 height 13
checkbox input "true"
click at [995, 717] on span "Confirm" at bounding box center [986, 715] width 37 height 13
